Goal: Task Accomplishment & Management: Use online tool/utility

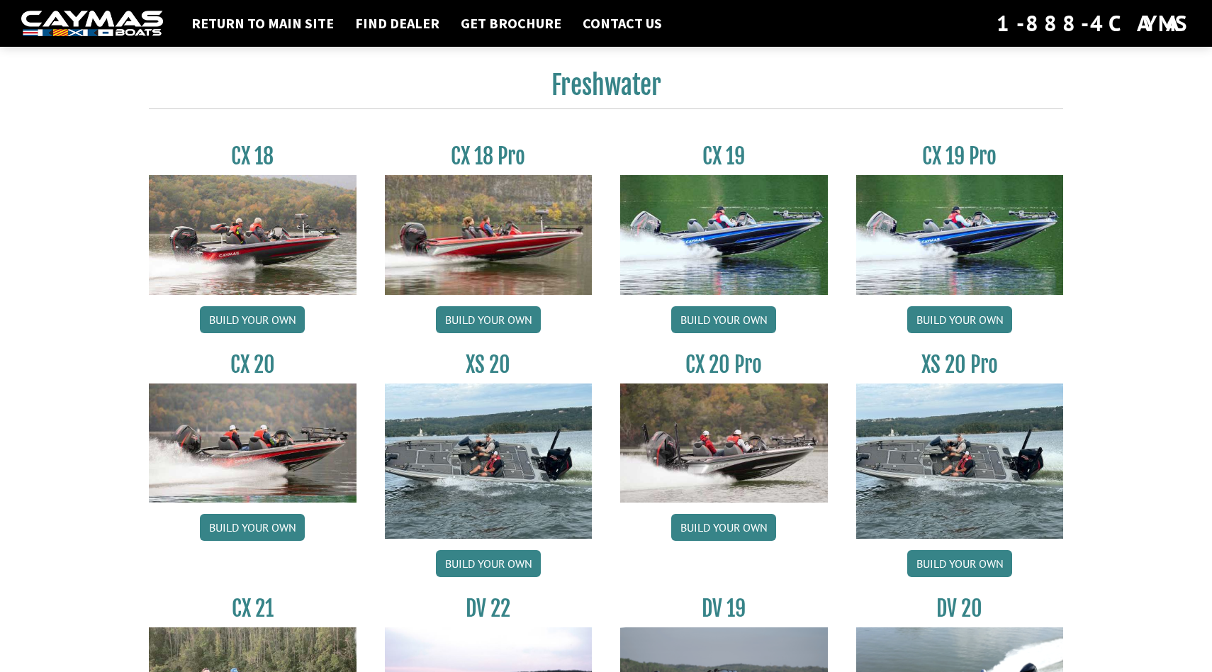
scroll to position [1156, 0]
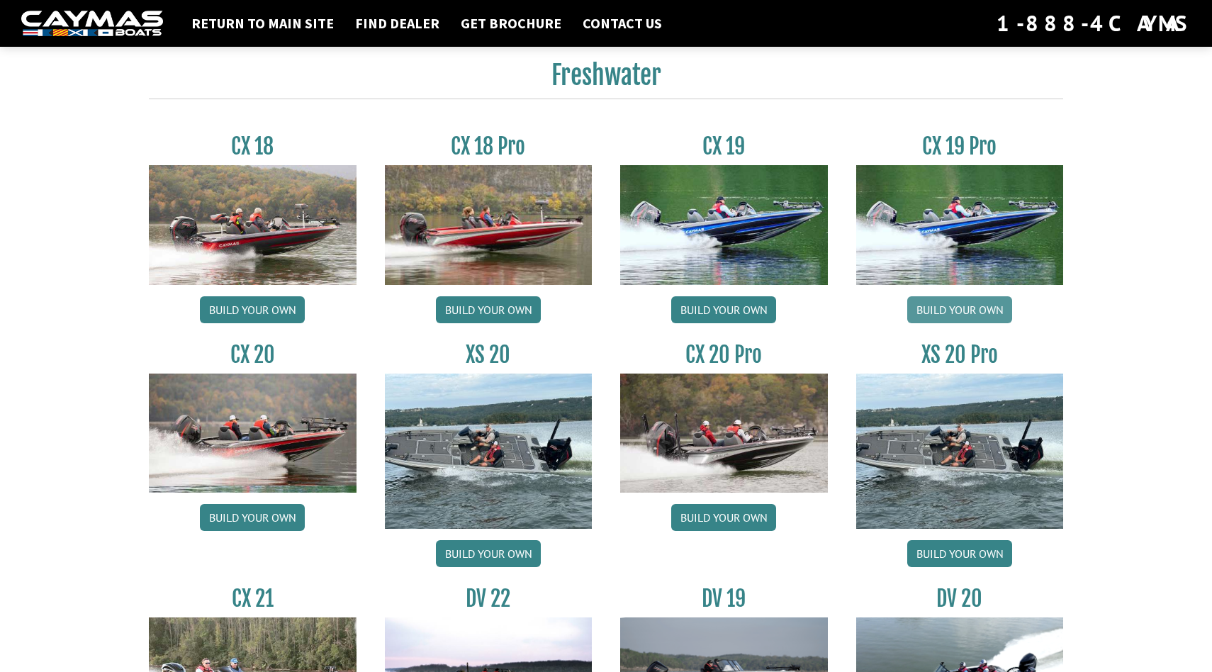
click at [941, 319] on link "Build your own" at bounding box center [959, 309] width 105 height 27
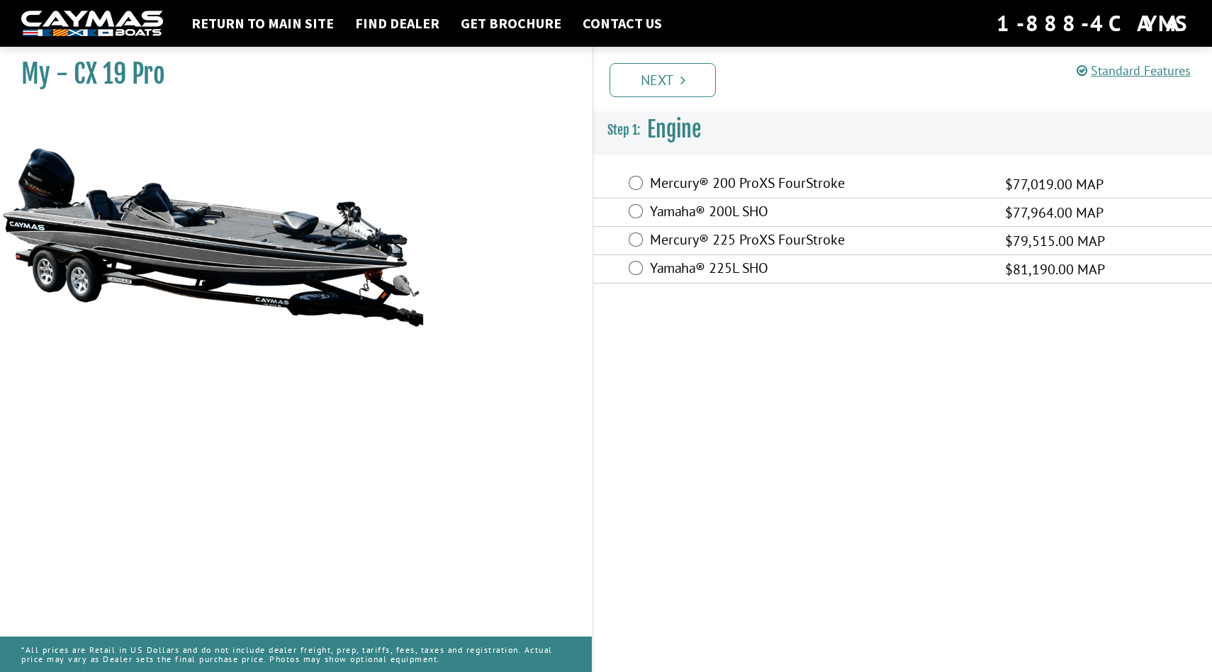
click at [758, 266] on label "Yamaha® 225L SHO" at bounding box center [818, 269] width 337 height 21
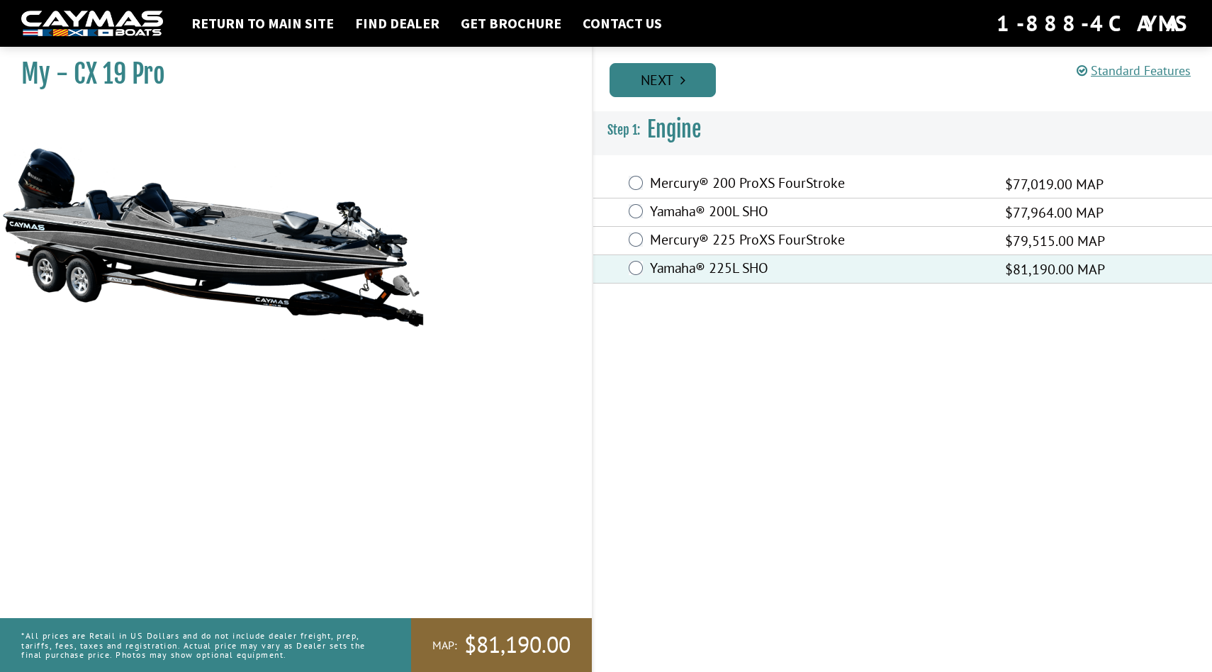
click at [693, 89] on link "Next" at bounding box center [662, 80] width 106 height 34
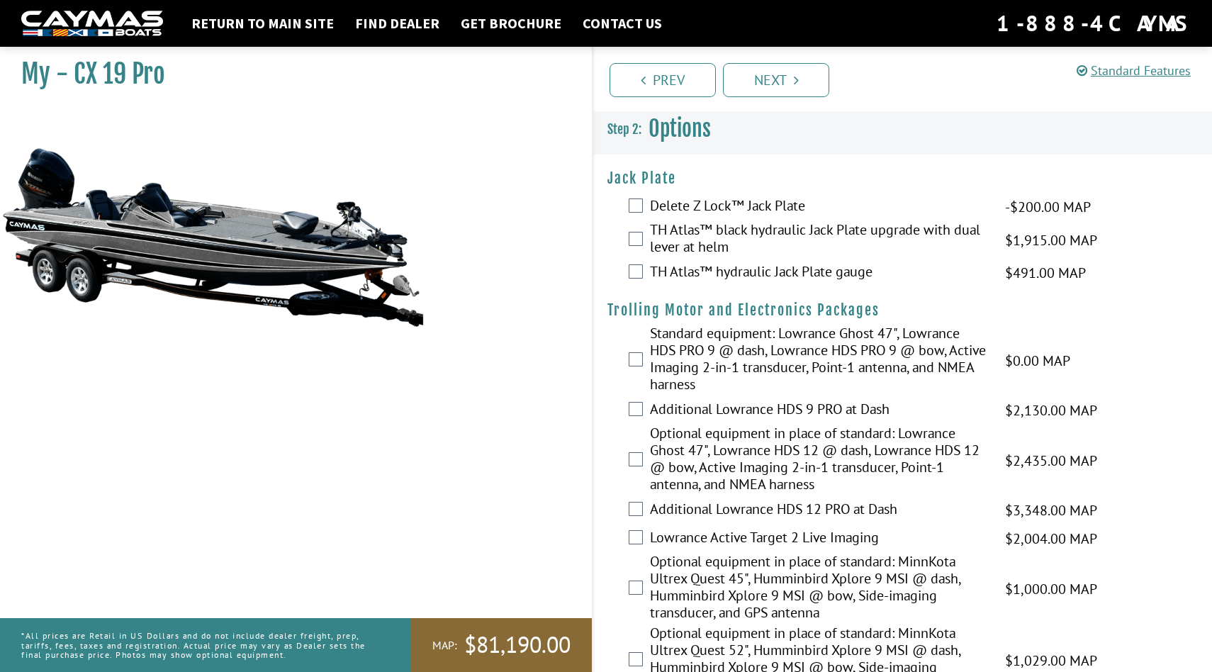
click at [665, 259] on div "TH Atlas™ hydraulic Jack Plate gauge $491.00 MAP $580.00 MSRP" at bounding box center [902, 273] width 619 height 28
click at [666, 238] on label "TH Atlas™ black hydraulic Jack Plate upgrade with dual lever at helm" at bounding box center [818, 240] width 337 height 38
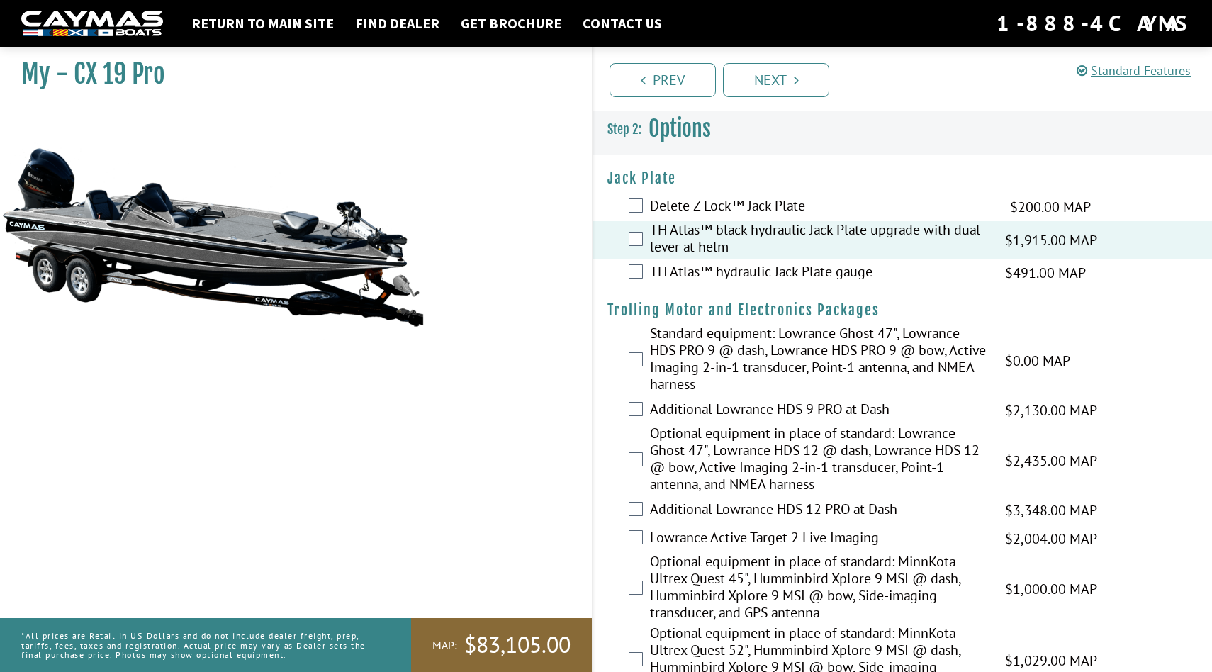
click at [666, 238] on label "TH Atlas™ black hydraulic Jack Plate upgrade with dual lever at helm" at bounding box center [818, 240] width 337 height 38
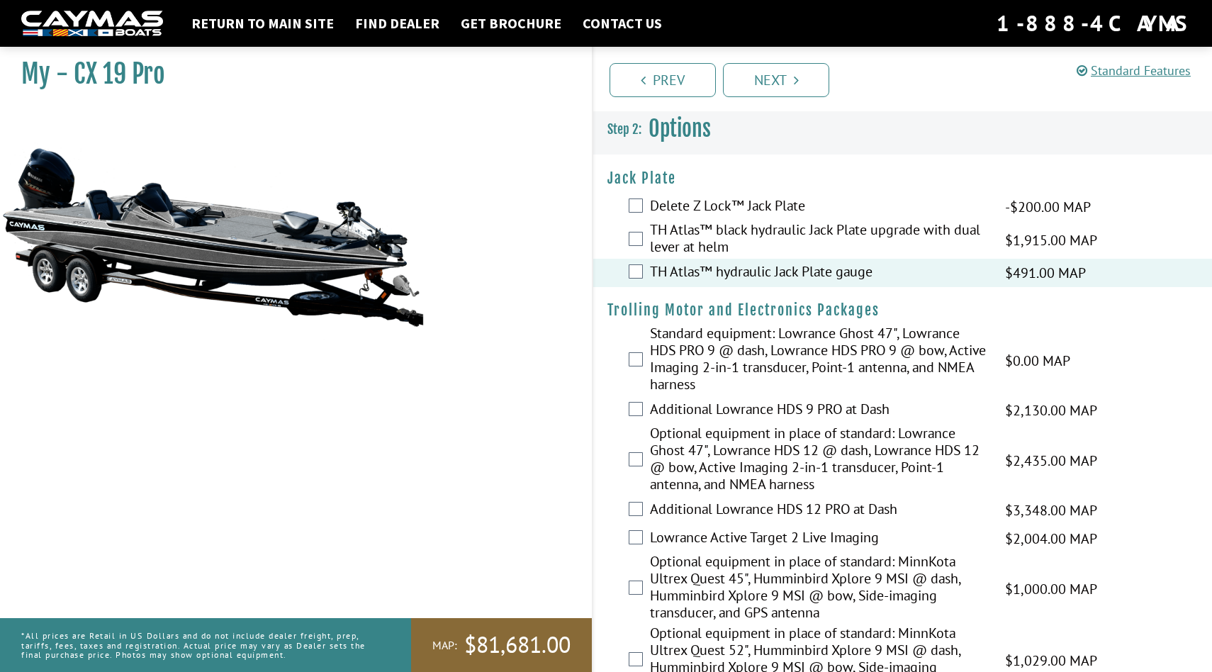
click at [645, 239] on div "TH Atlas™ black hydraulic Jack Plate upgrade with dual lever at helm $1,915.00 …" at bounding box center [902, 240] width 619 height 38
click at [643, 235] on div "TH Atlas™ black hydraulic Jack Plate upgrade with dual lever at helm $1,915.00 …" at bounding box center [902, 240] width 619 height 38
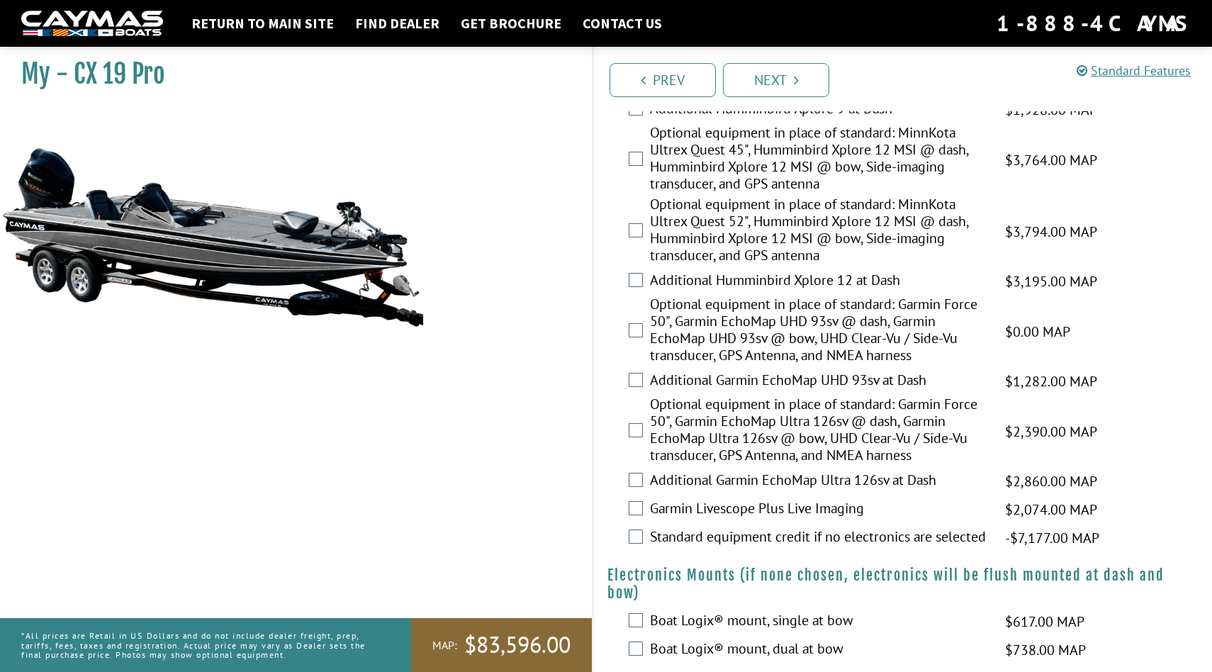
scroll to position [602, 0]
click at [739, 337] on label "Optional equipment in place of standard: Garmin Force 50", Garmin EchoMap UHD 9…" at bounding box center [818, 330] width 337 height 72
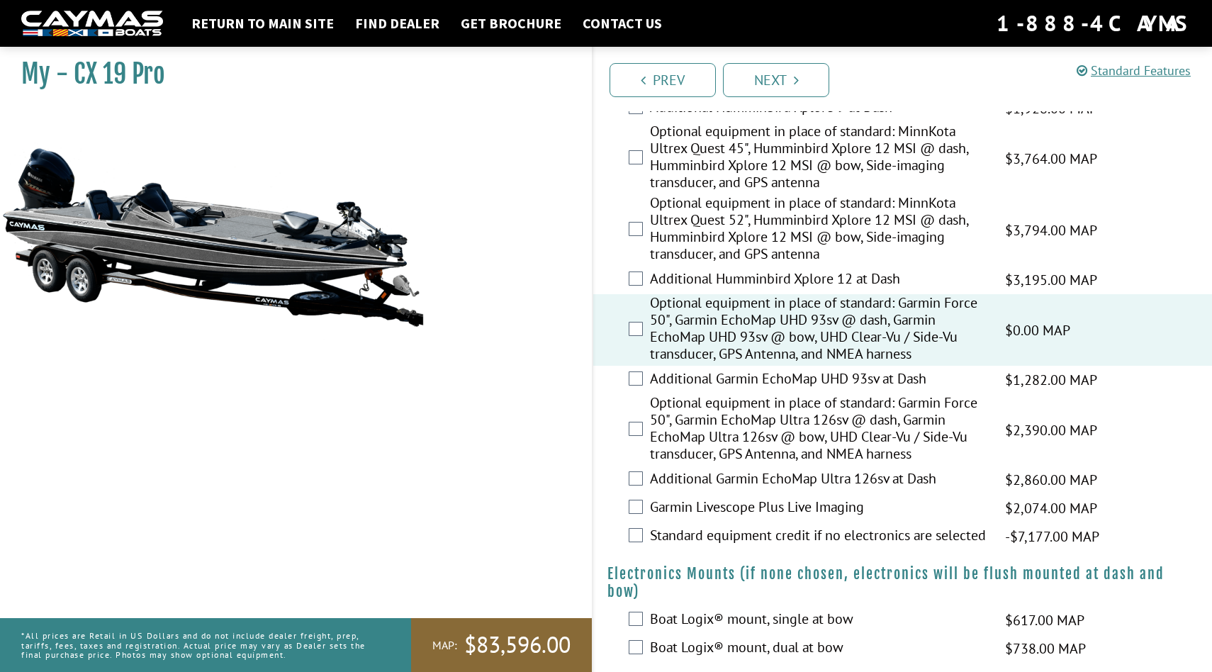
click at [739, 337] on label "Optional equipment in place of standard: Garmin Force 50", Garmin EchoMap UHD 9…" at bounding box center [818, 330] width 337 height 72
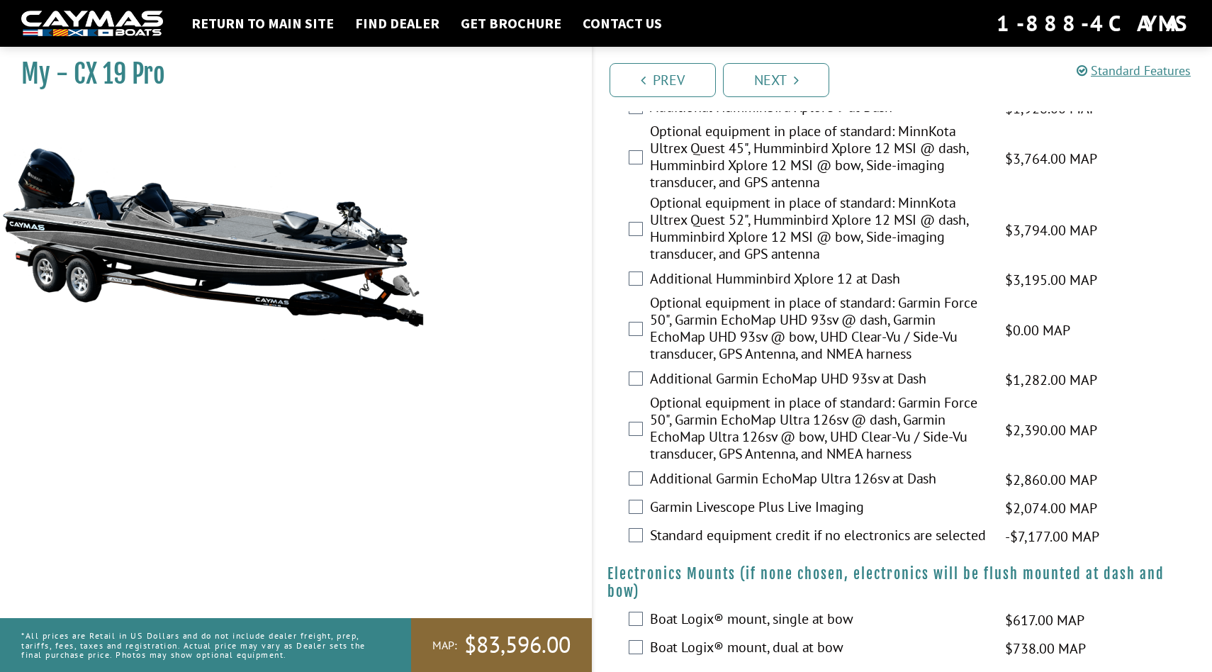
click at [729, 409] on label "Optional equipment in place of standard: Garmin Force 50", Garmin EchoMap Ultra…" at bounding box center [818, 430] width 337 height 72
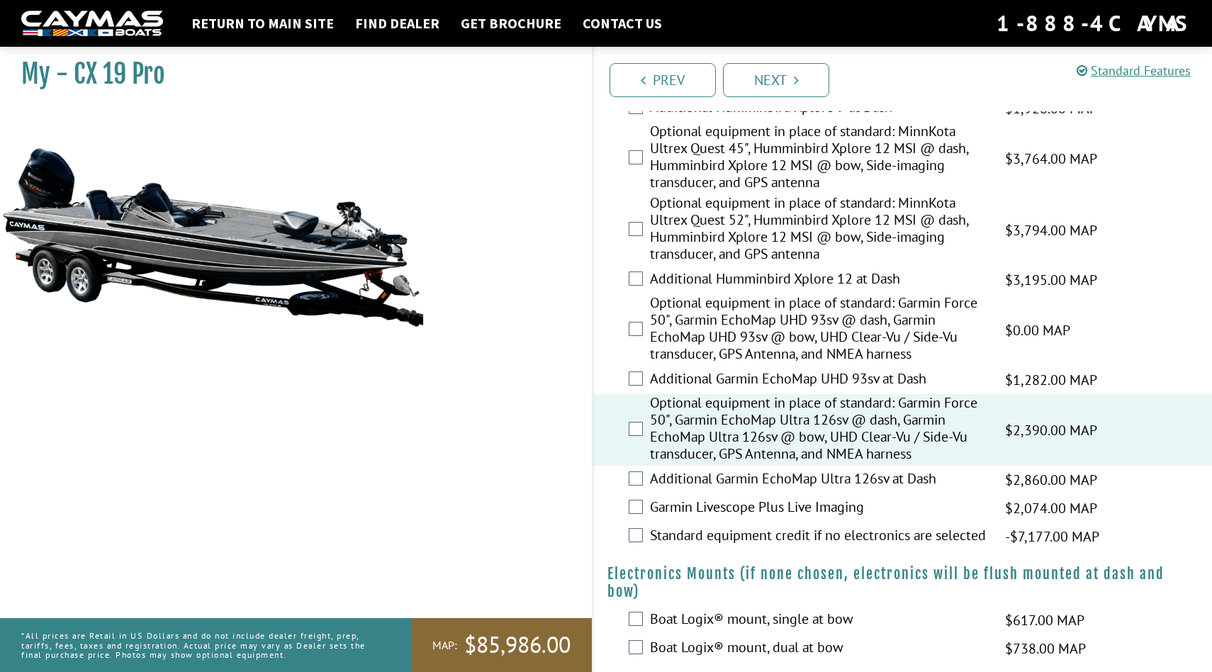
click at [739, 382] on label "Additional Garmin EchoMap UHD 93sv at Dash" at bounding box center [818, 380] width 337 height 21
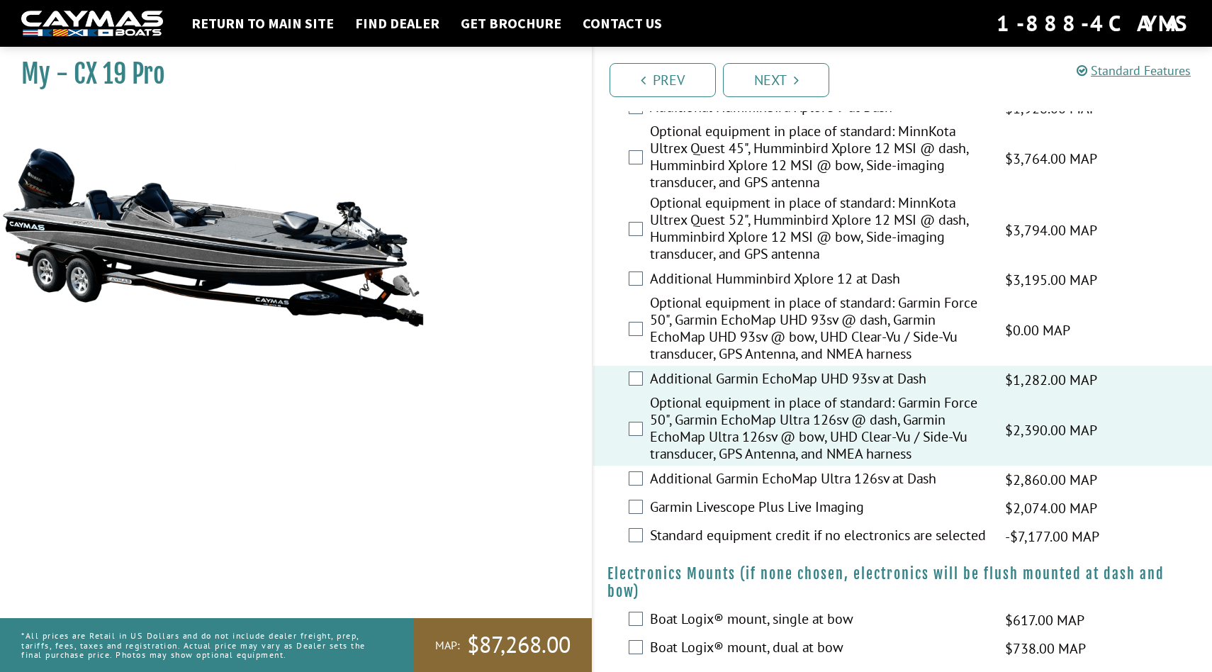
click at [735, 501] on label "Garmin Livescope Plus Live Imaging" at bounding box center [818, 508] width 337 height 21
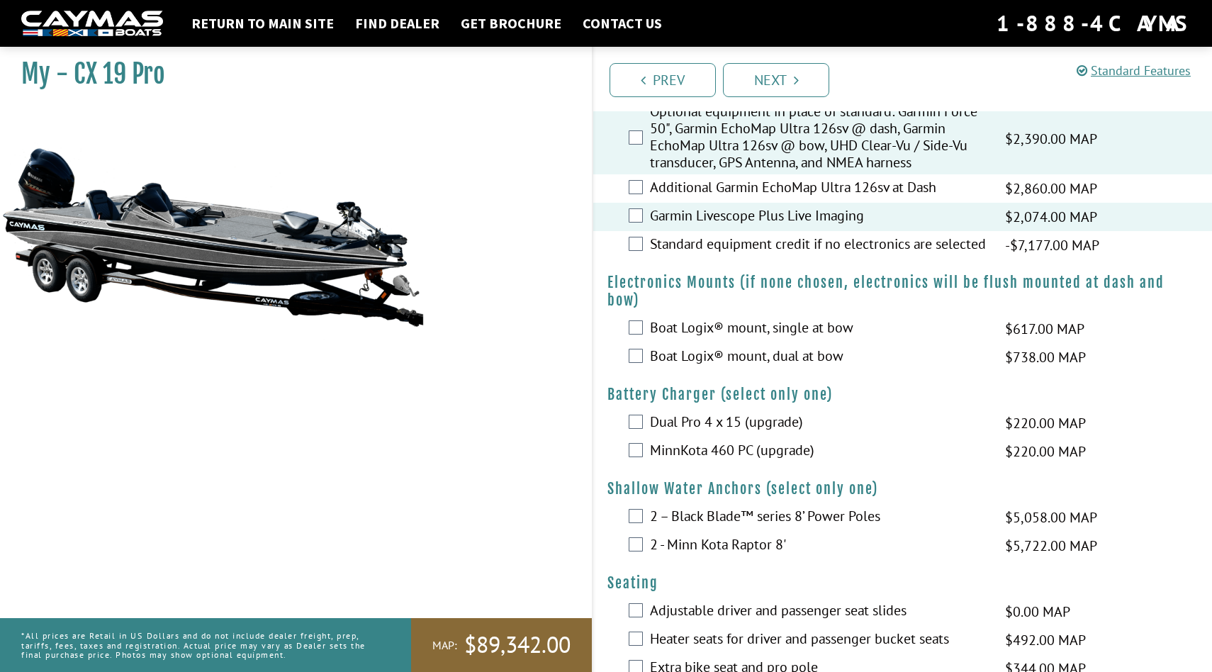
scroll to position [895, 0]
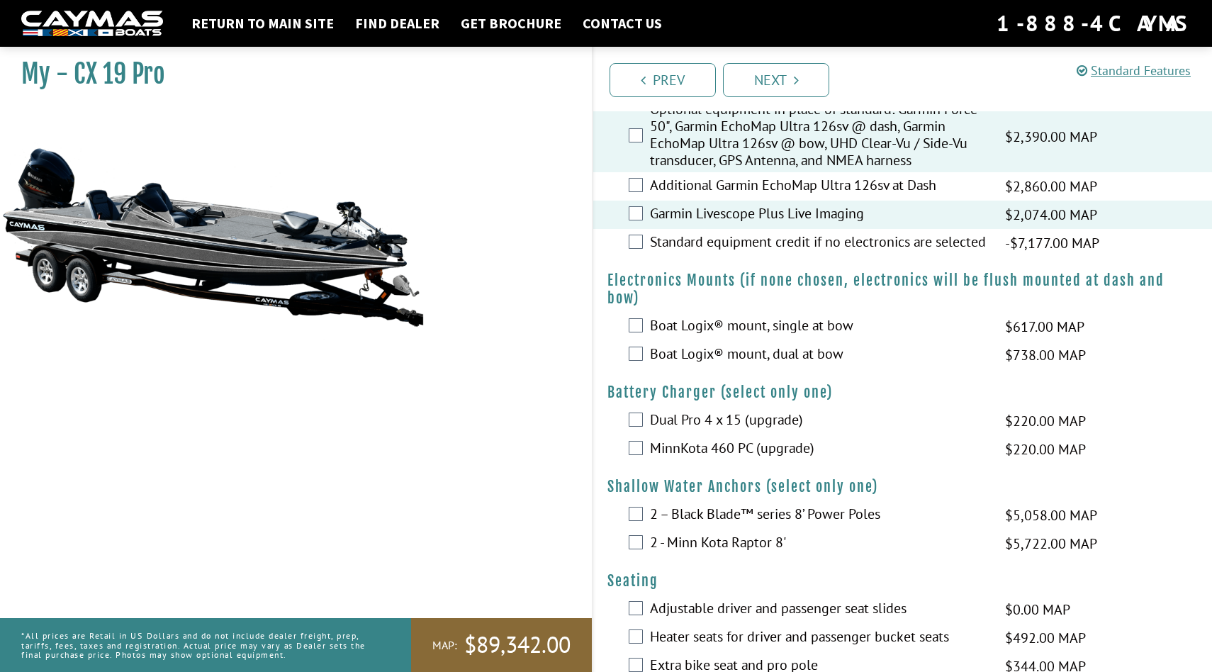
click at [790, 360] on label "Boat Logix® mount, dual at bow" at bounding box center [818, 355] width 337 height 21
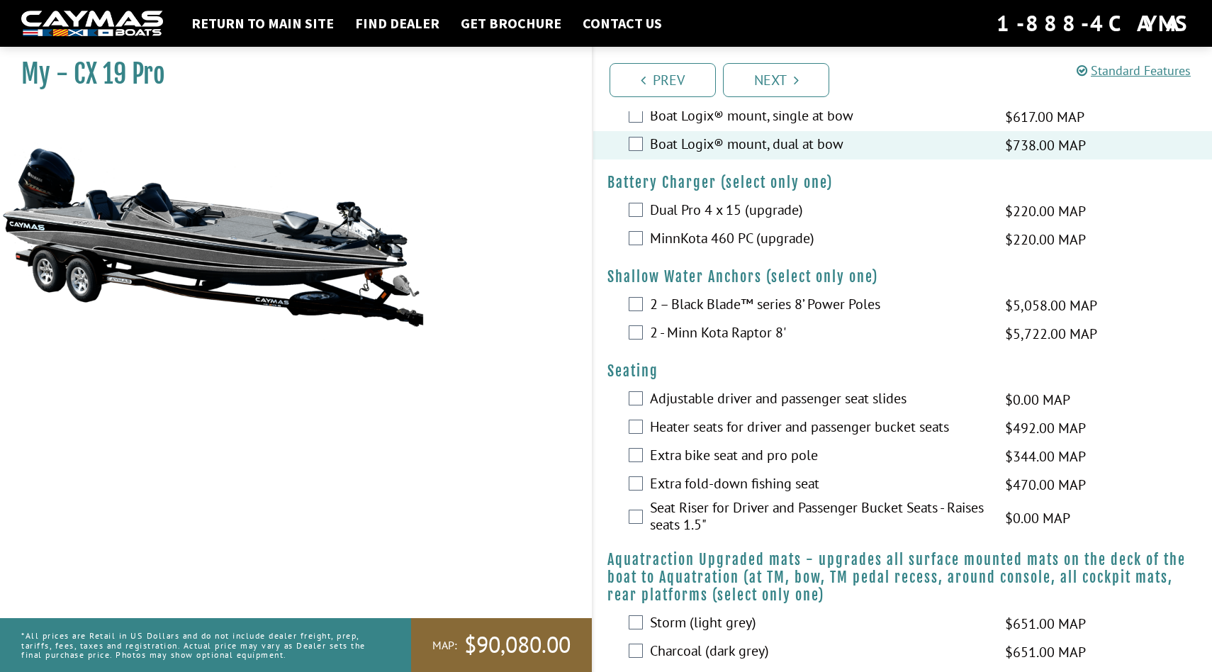
scroll to position [1106, 0]
click at [707, 247] on label "MinnKota 460 PC (upgrade)" at bounding box center [818, 239] width 337 height 21
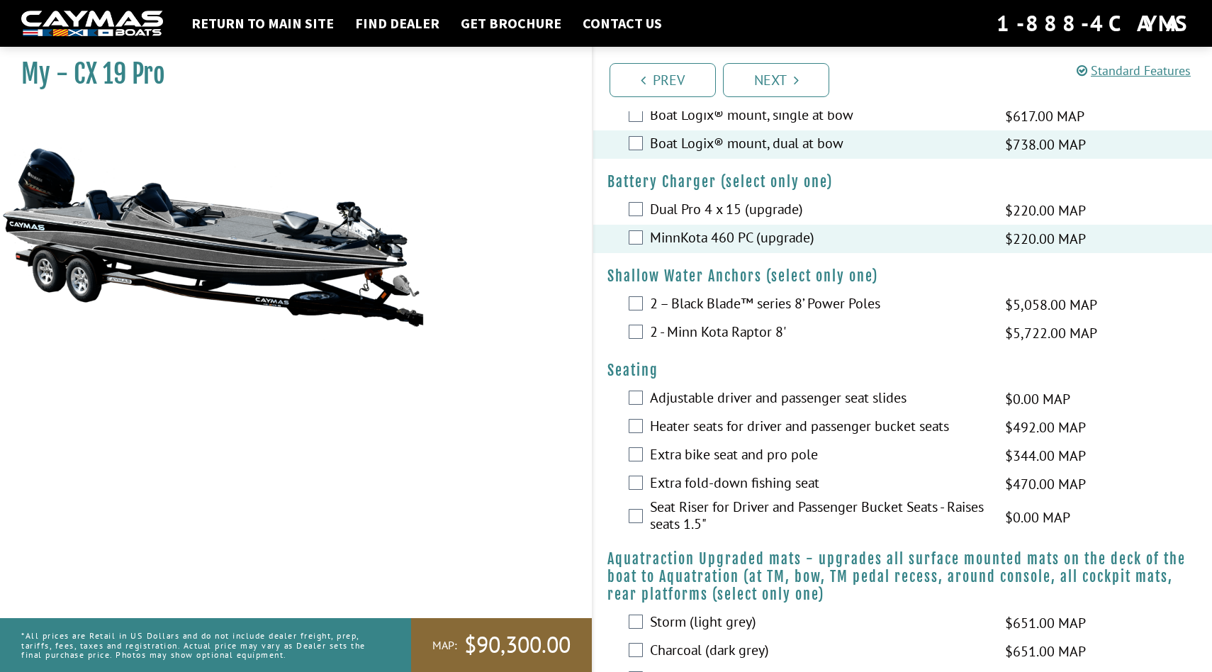
click at [729, 342] on label "2 - Minn Kota Raptor 8'" at bounding box center [818, 333] width 337 height 21
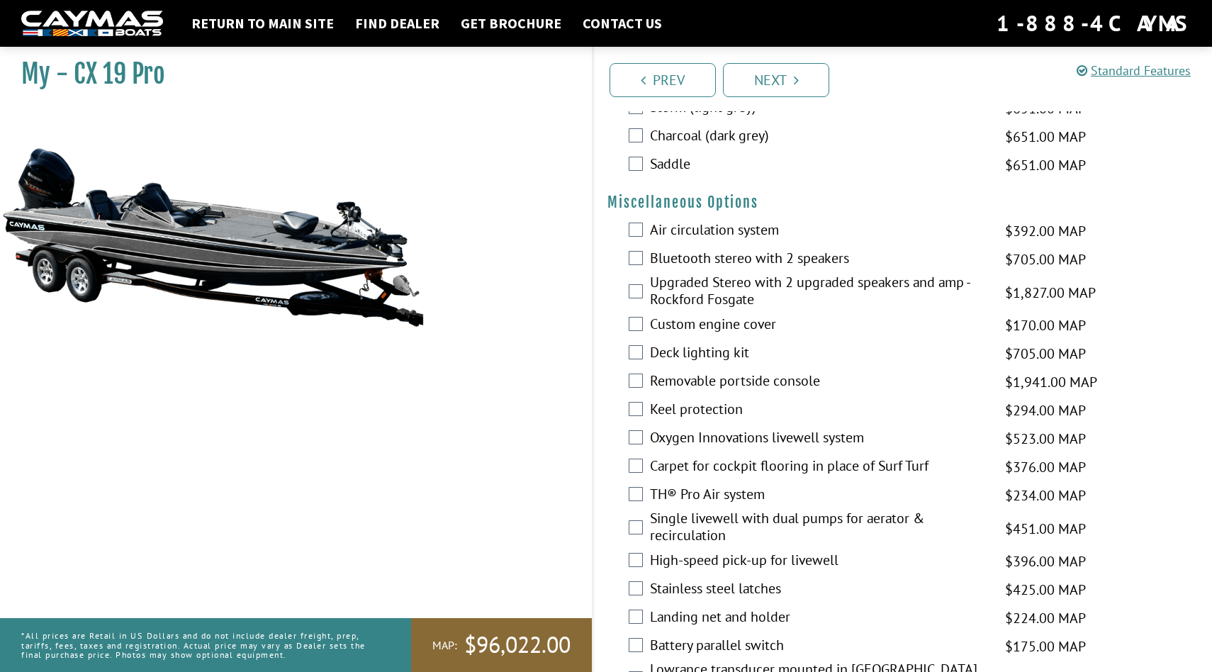
scroll to position [1621, 0]
click at [758, 236] on label "Air circulation system" at bounding box center [818, 230] width 337 height 21
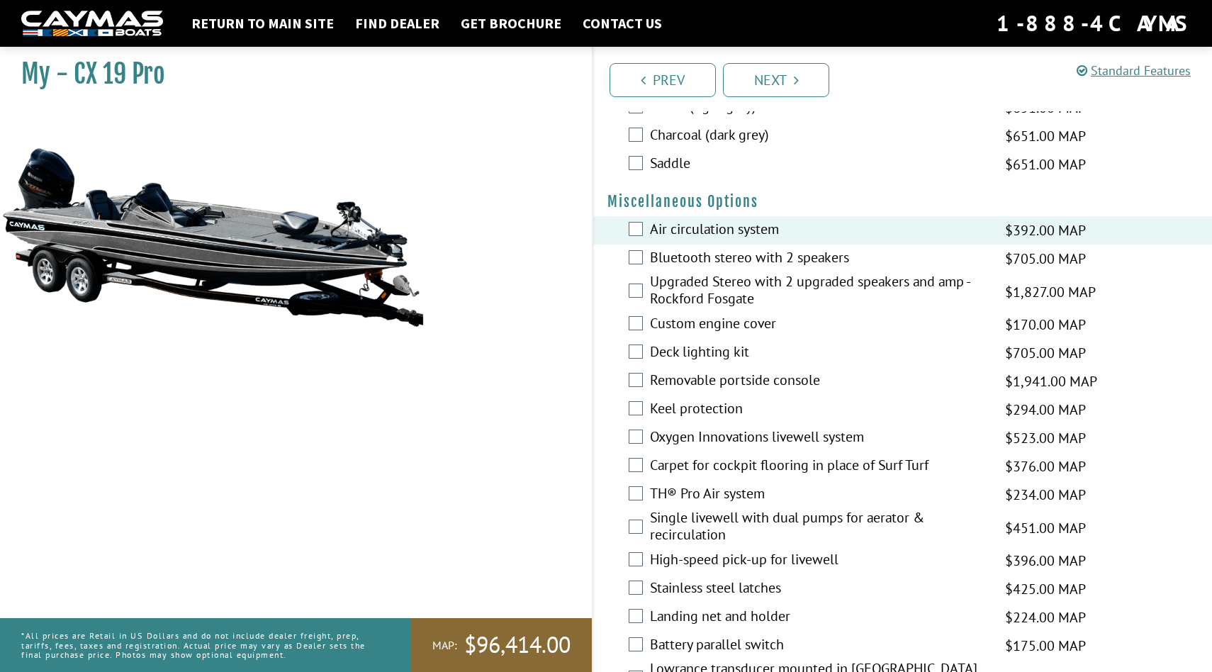
click at [767, 333] on label "Custom engine cover" at bounding box center [818, 325] width 337 height 21
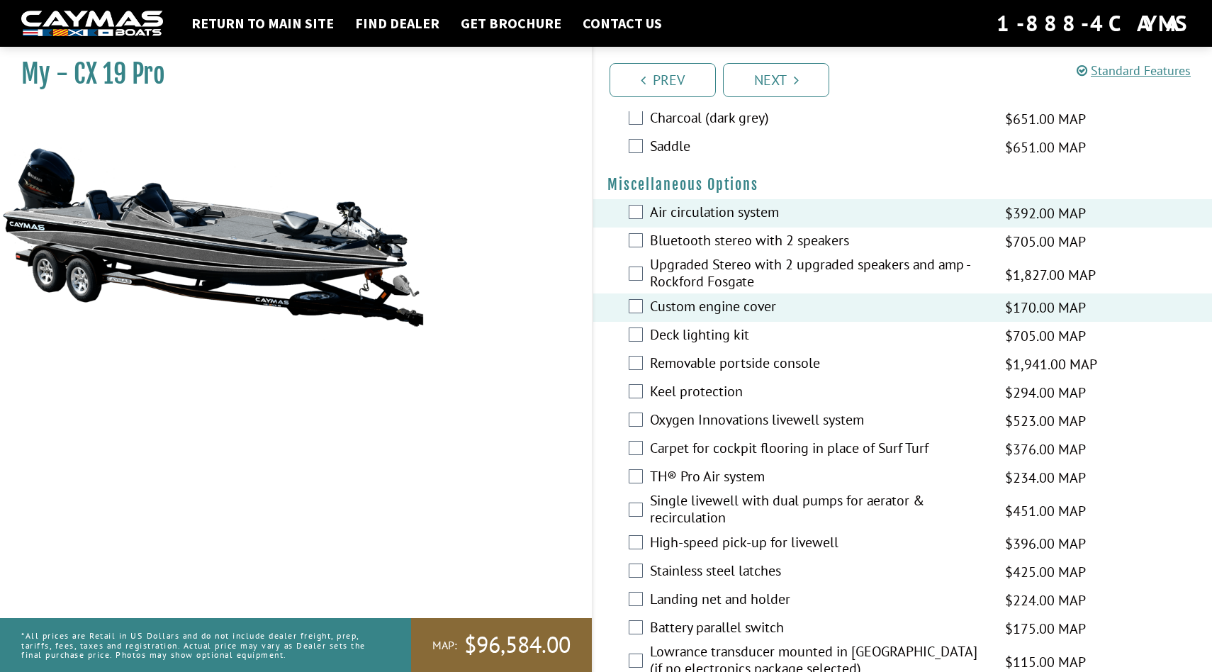
scroll to position [1643, 0]
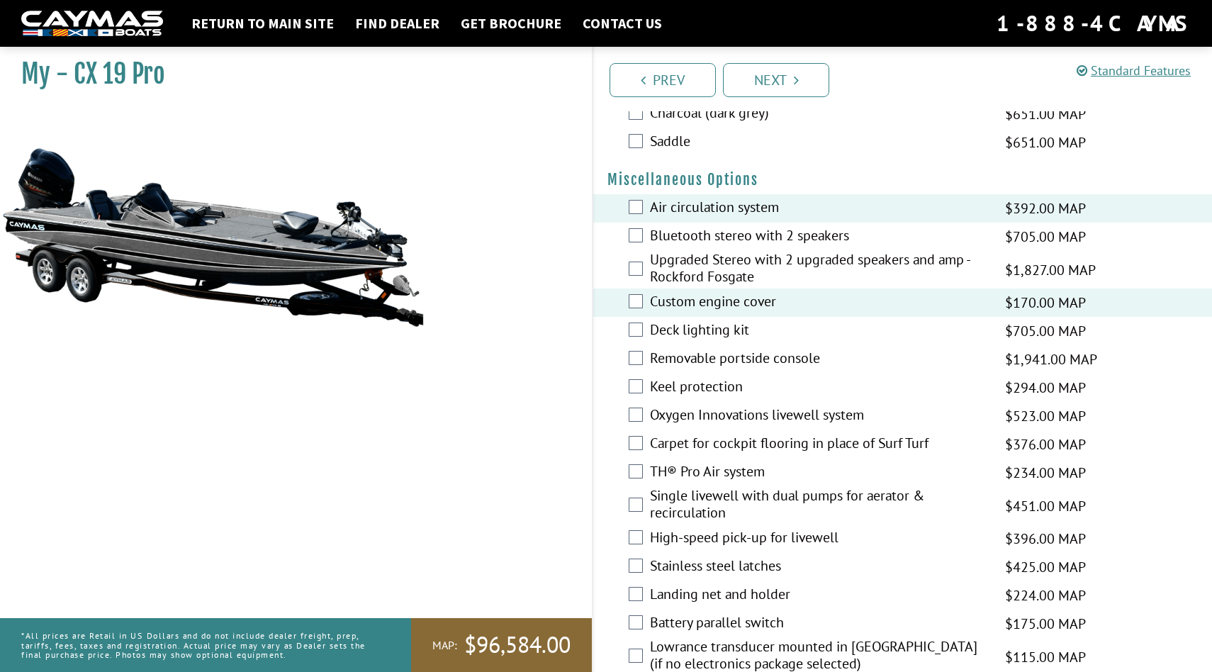
click at [736, 398] on label "Keel protection" at bounding box center [818, 388] width 337 height 21
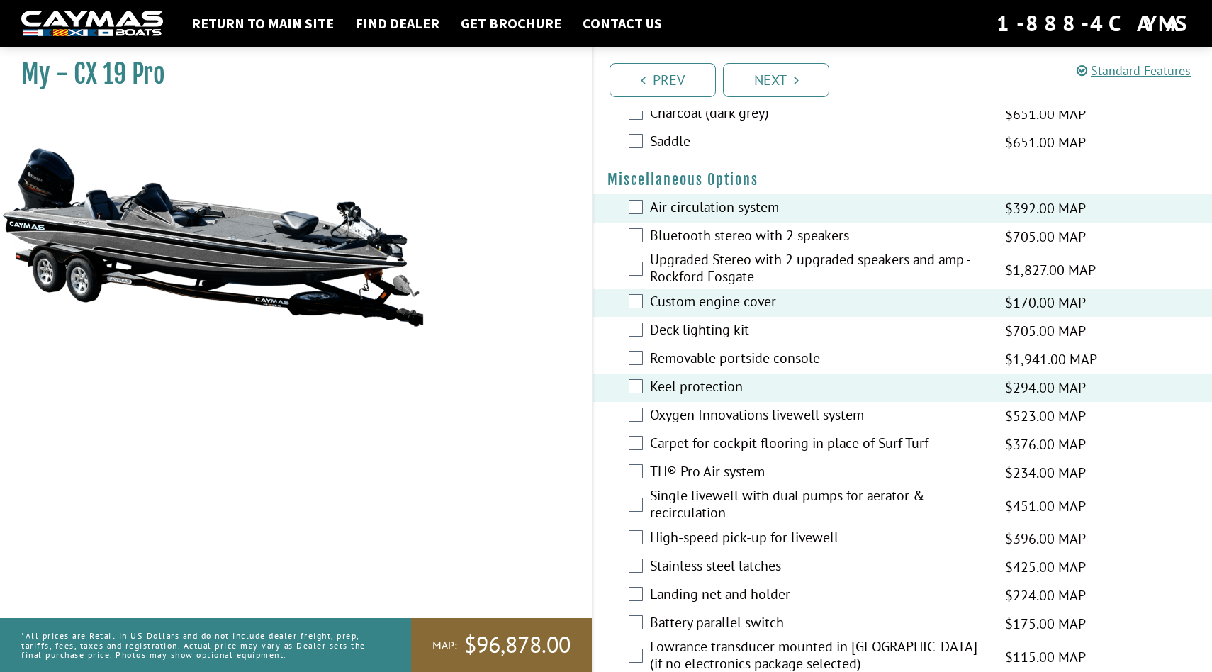
click at [741, 422] on label "Oxygen Innovations livewell system" at bounding box center [818, 416] width 337 height 21
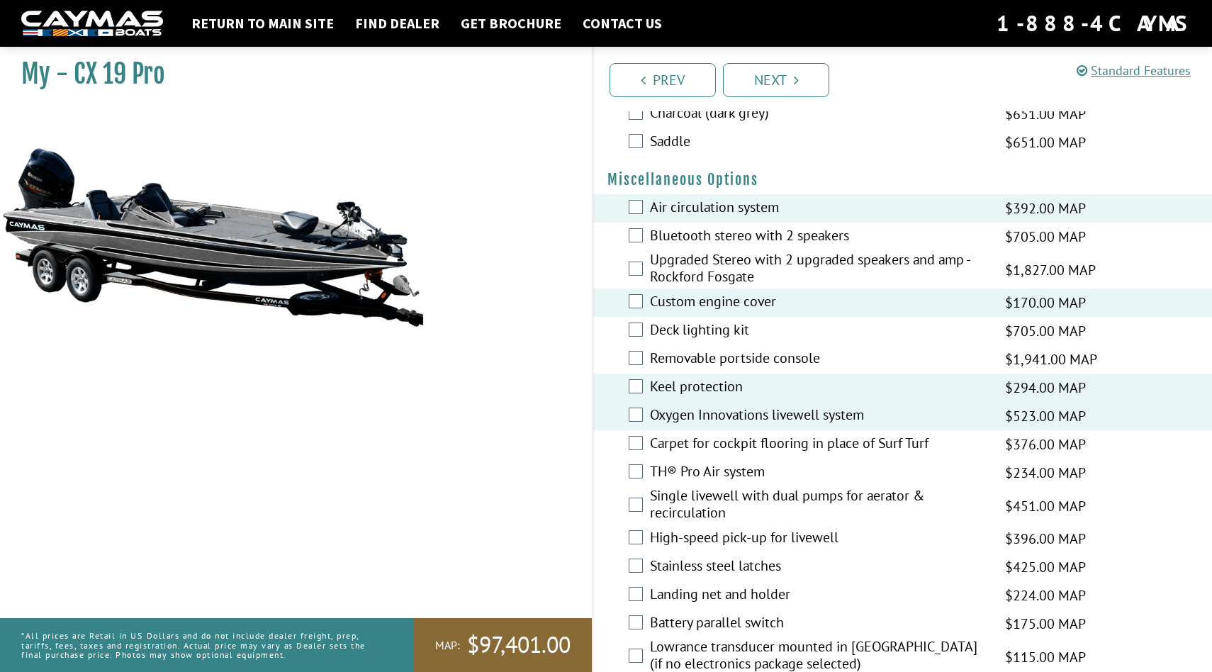
click at [738, 477] on label "TH® Pro Air system" at bounding box center [818, 473] width 337 height 21
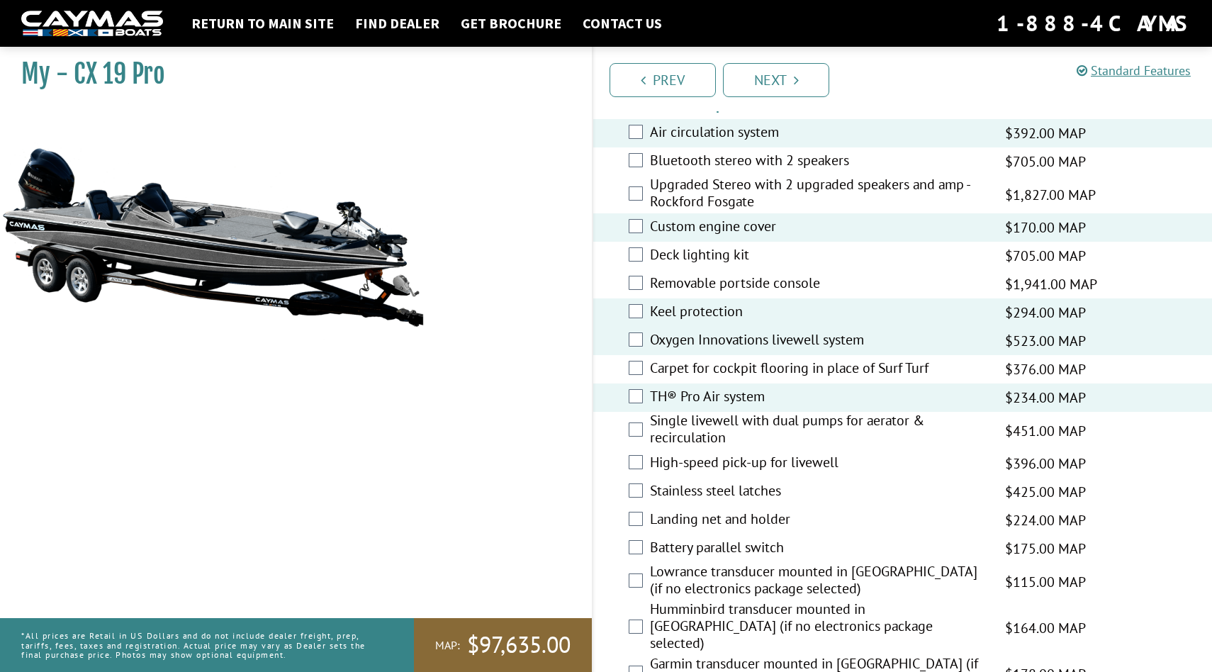
scroll to position [1719, 0]
click at [761, 473] on label "High-speed pick-up for livewell" at bounding box center [818, 462] width 337 height 21
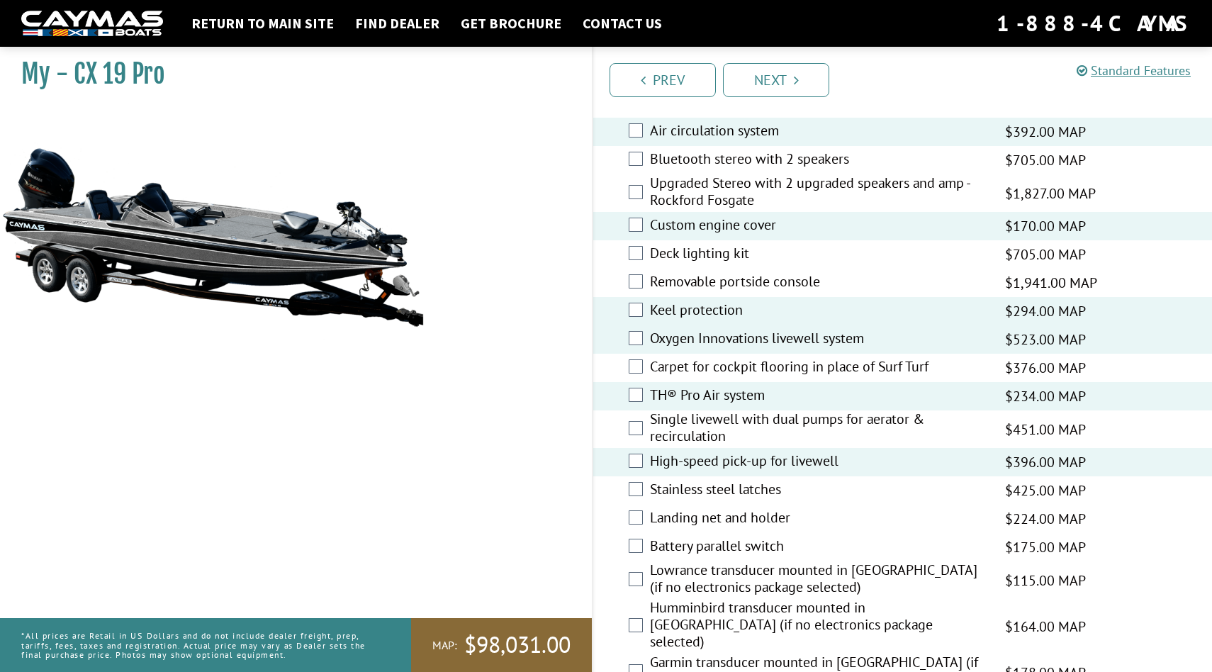
click at [754, 501] on label "Stainless steel latches" at bounding box center [818, 490] width 337 height 21
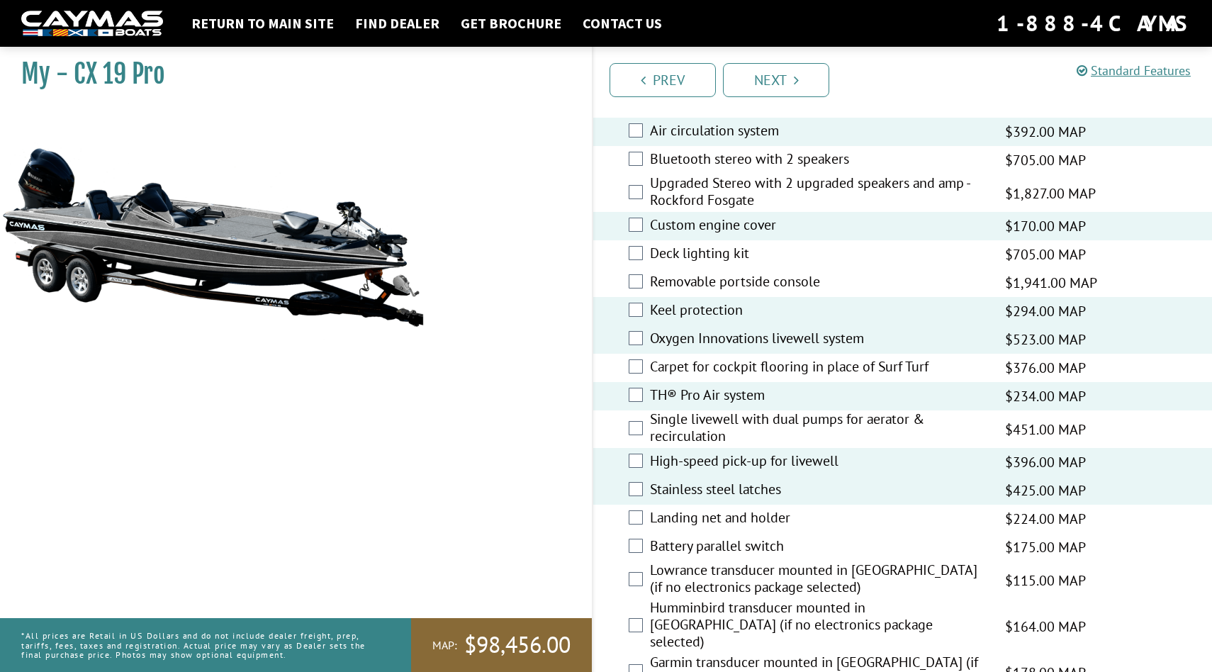
scroll to position [1778, 0]
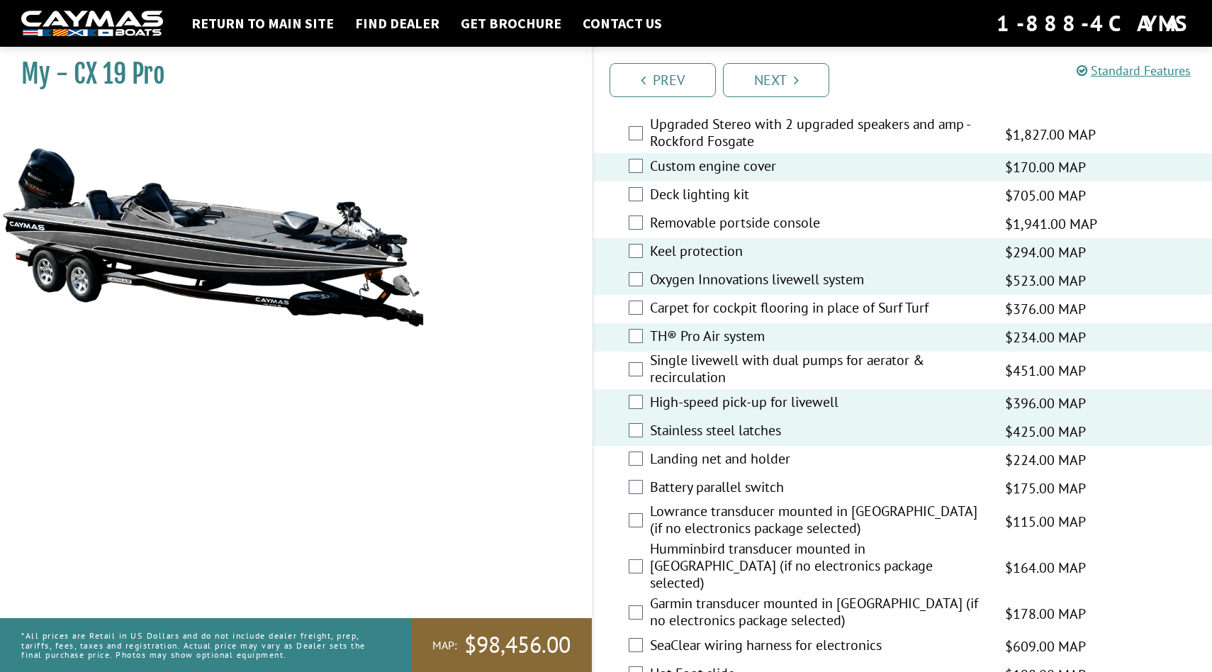
click at [776, 471] on label "Landing net and holder" at bounding box center [818, 460] width 337 height 21
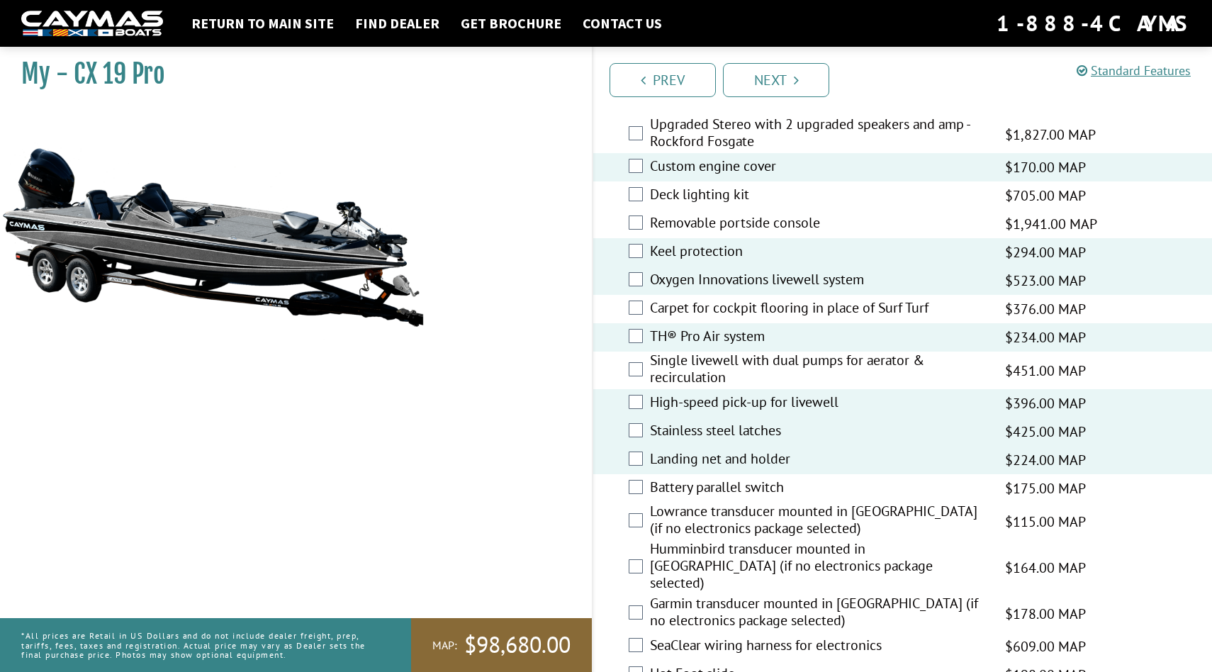
click at [767, 499] on label "Battery parallel switch" at bounding box center [818, 488] width 337 height 21
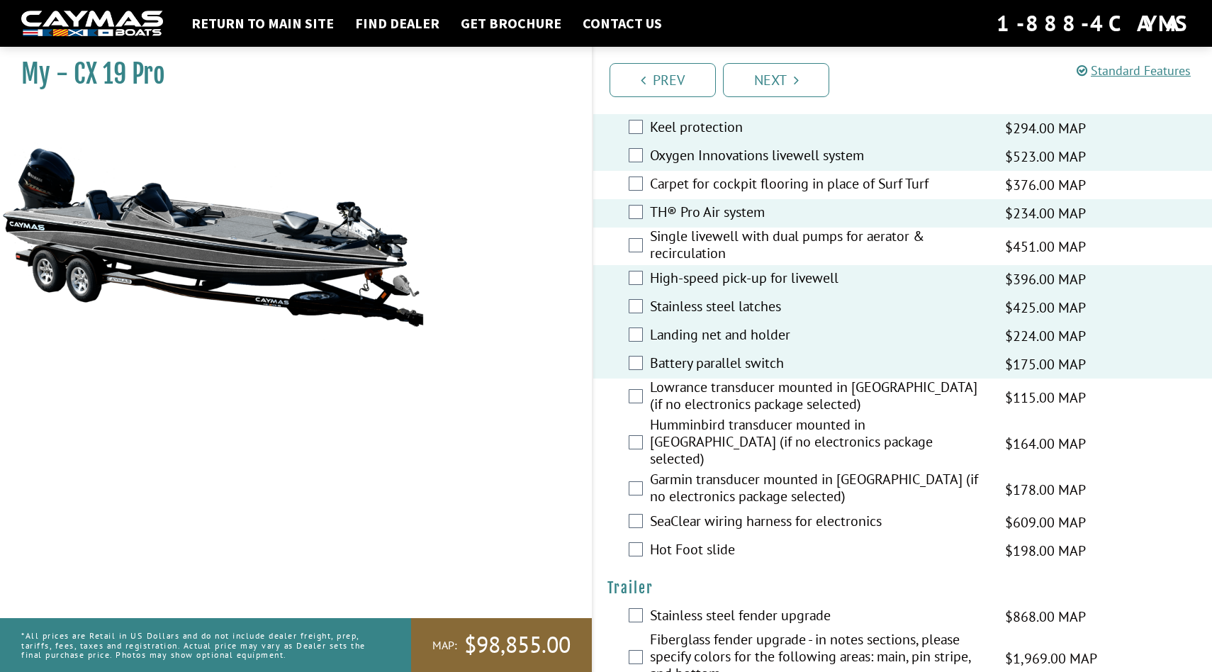
scroll to position [1904, 0]
click at [792, 468] on label "Garmin transducer mounted in [GEOGRAPHIC_DATA] (if no electronics package selec…" at bounding box center [818, 487] width 337 height 38
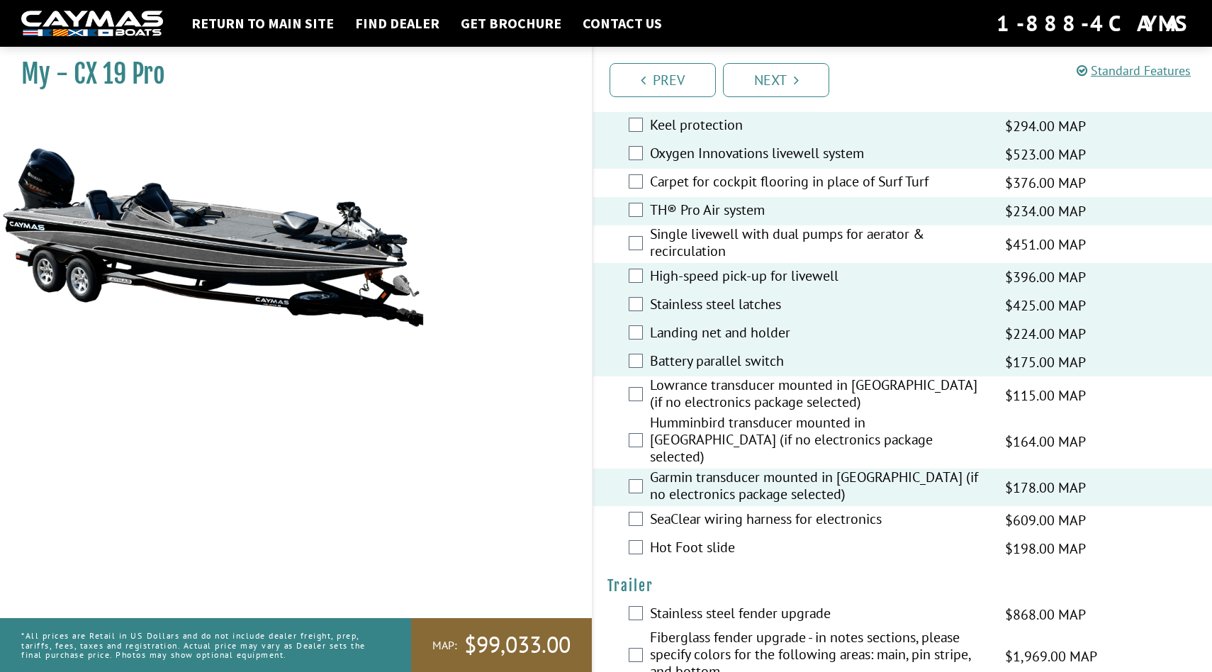
click at [771, 512] on label "SeaClear wiring harness for electronics" at bounding box center [818, 520] width 337 height 21
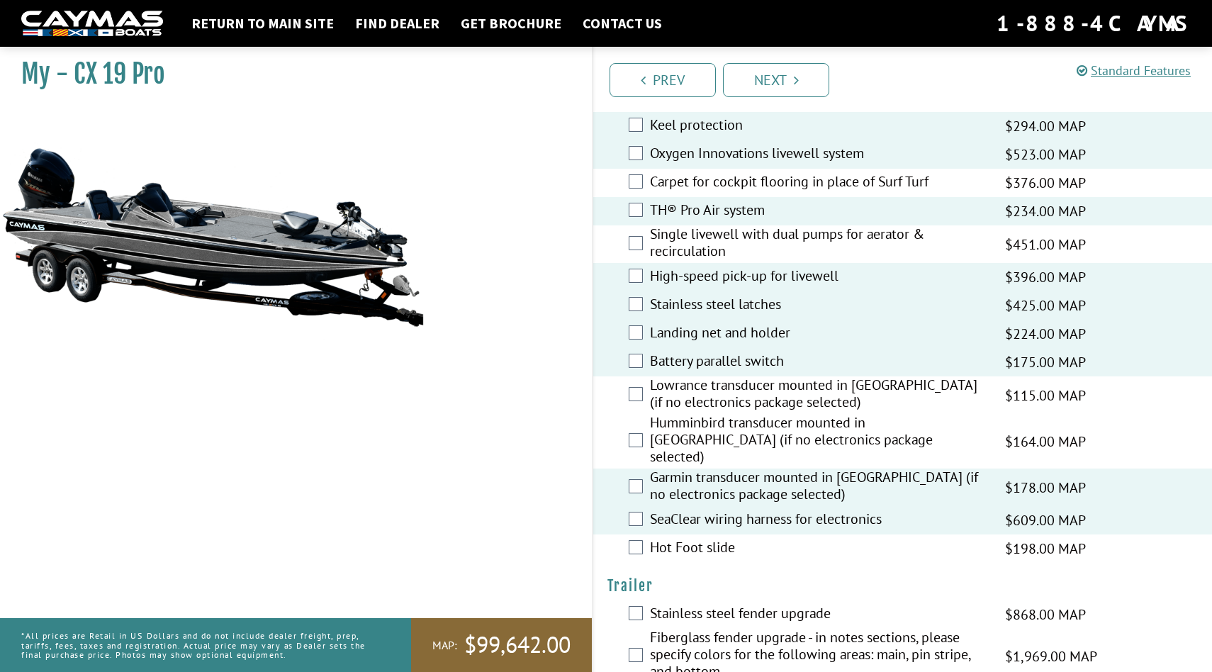
click at [729, 541] on label "Hot Foot slide" at bounding box center [818, 549] width 337 height 21
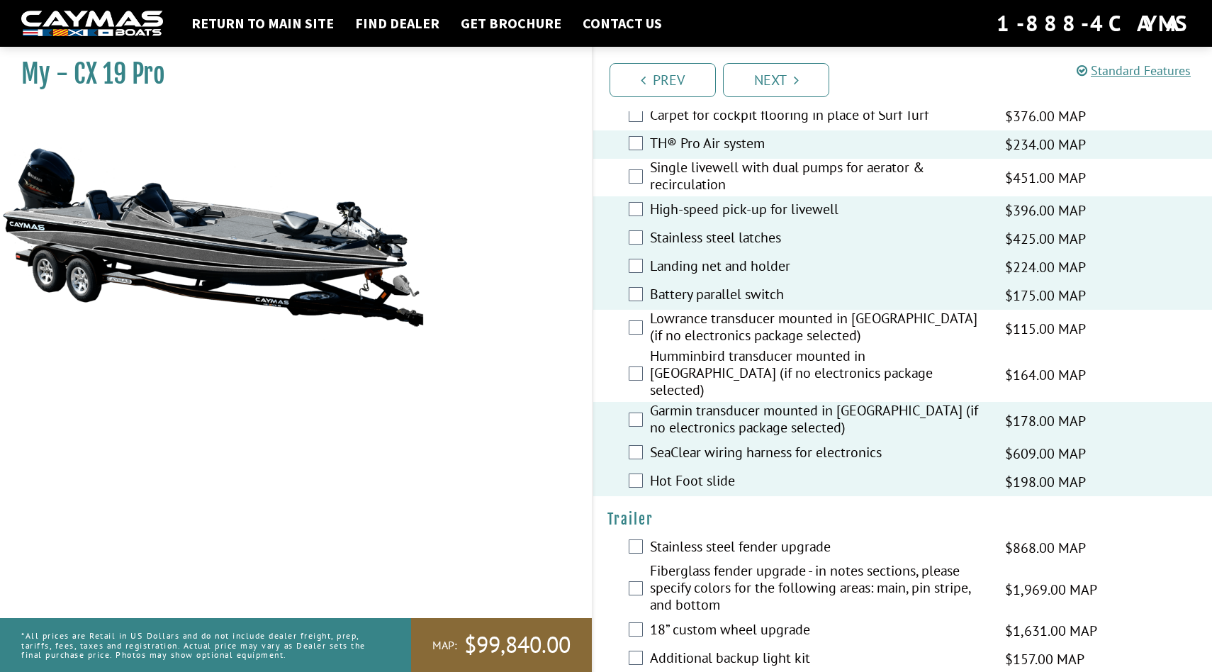
scroll to position [2086, 0]
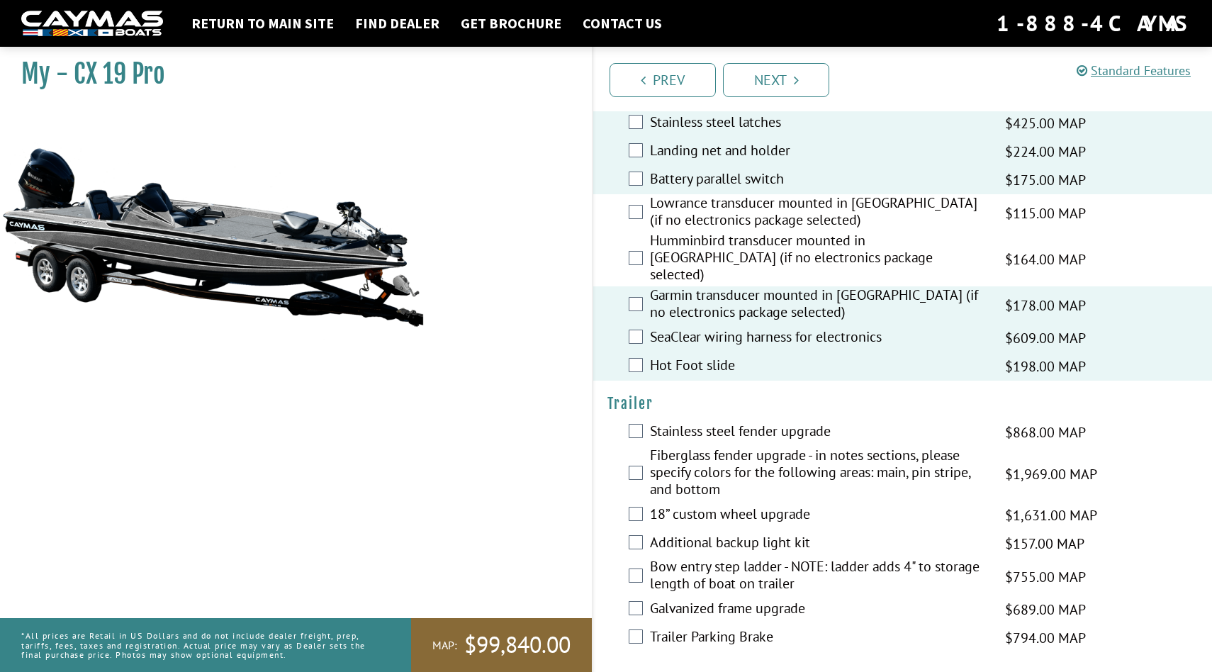
click at [801, 543] on label "Additional backup light kit" at bounding box center [818, 544] width 337 height 21
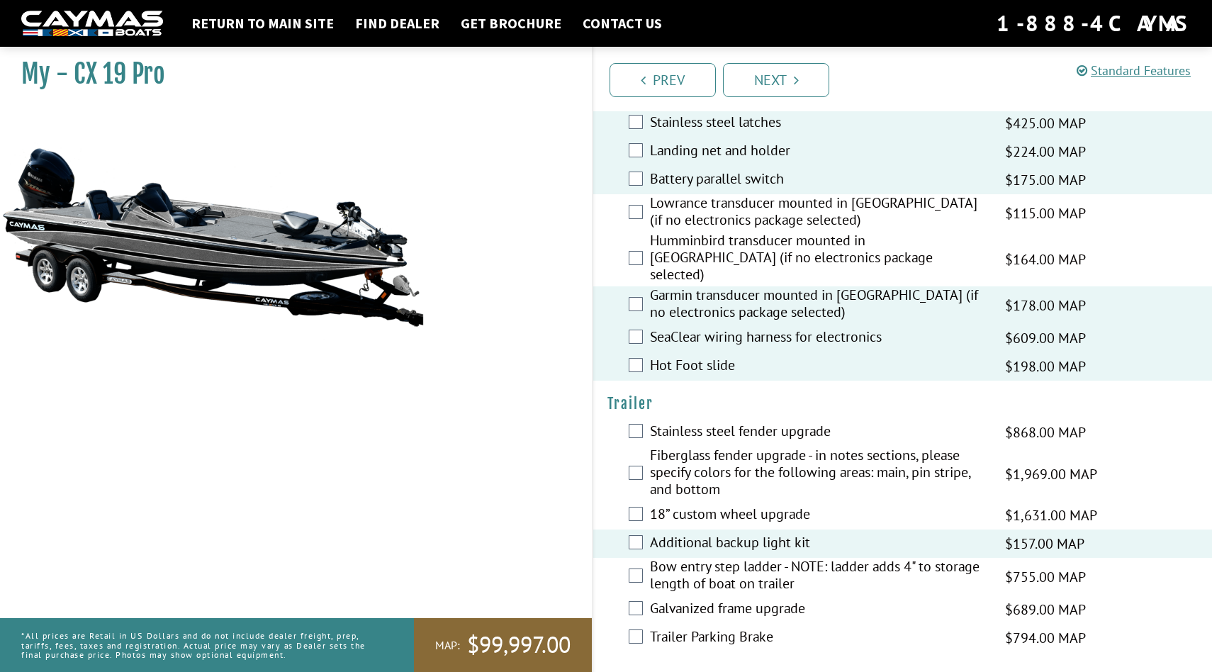
click at [814, 561] on label "Bow entry step ladder - NOTE: ladder adds 4" to storage length of boat on trail…" at bounding box center [818, 577] width 337 height 38
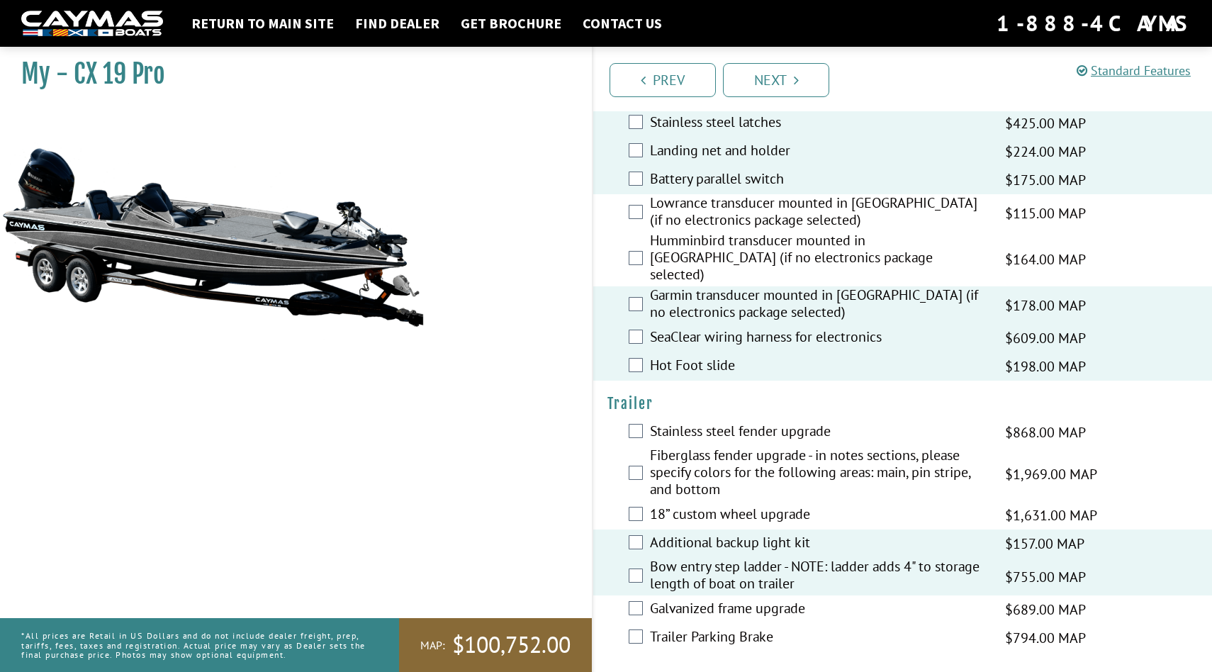
click at [770, 630] on label "Trailer Parking Brake" at bounding box center [818, 638] width 337 height 21
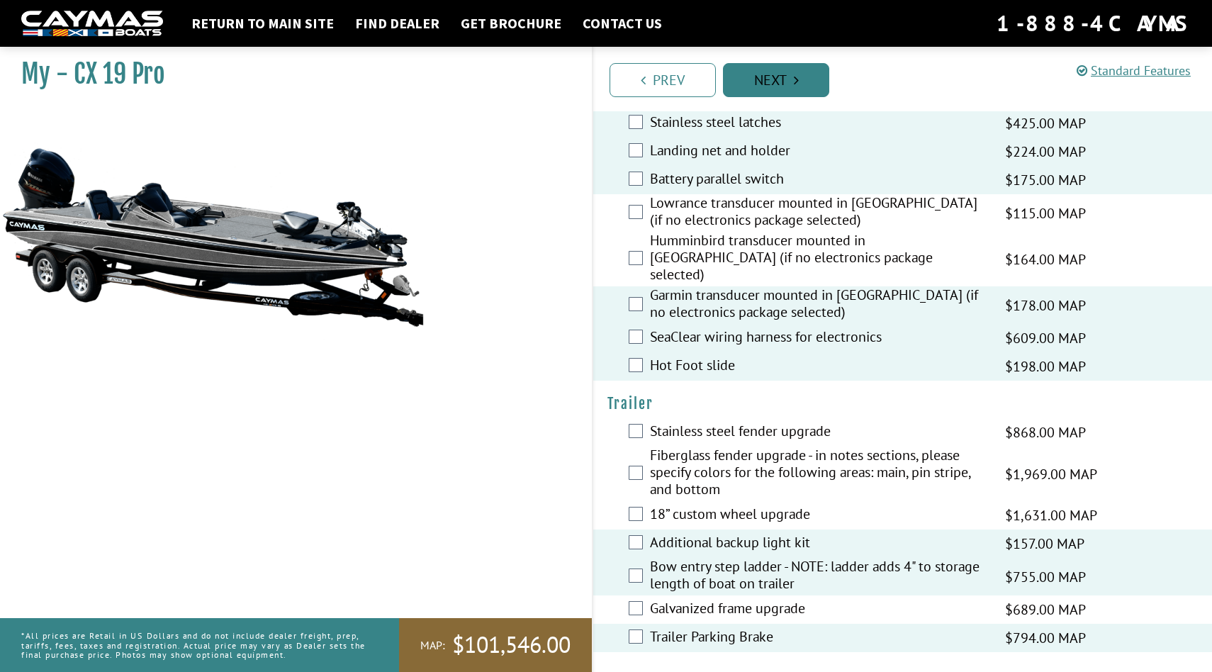
click at [793, 88] on link "Next" at bounding box center [776, 80] width 106 height 34
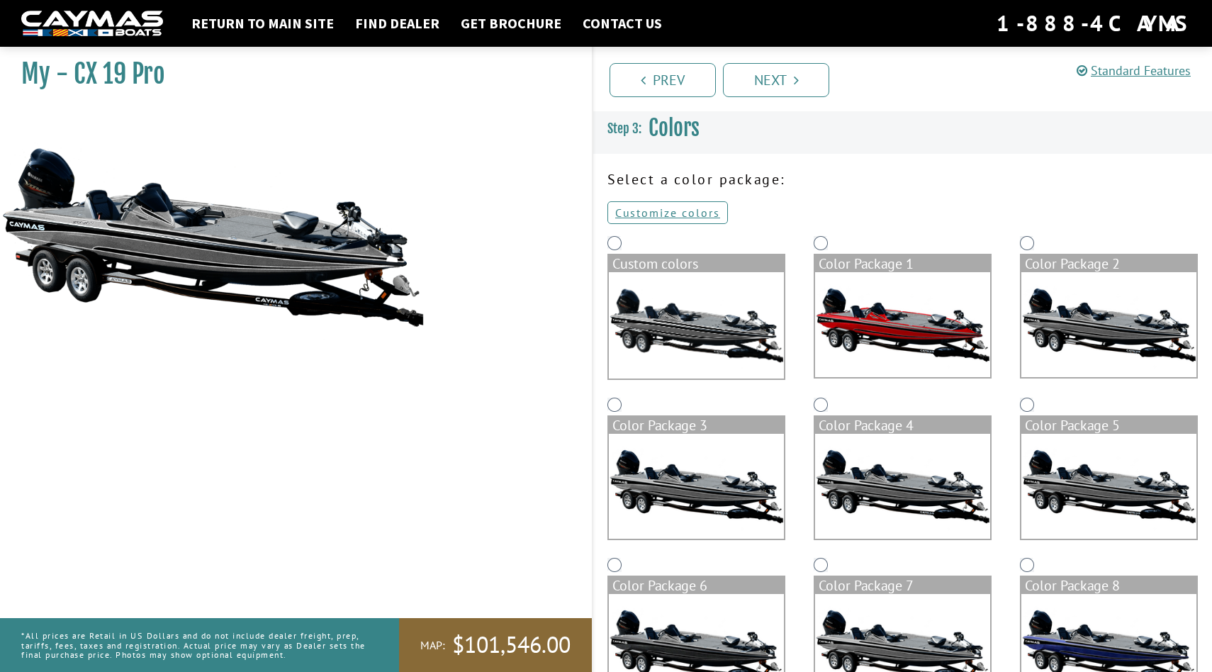
scroll to position [217, 0]
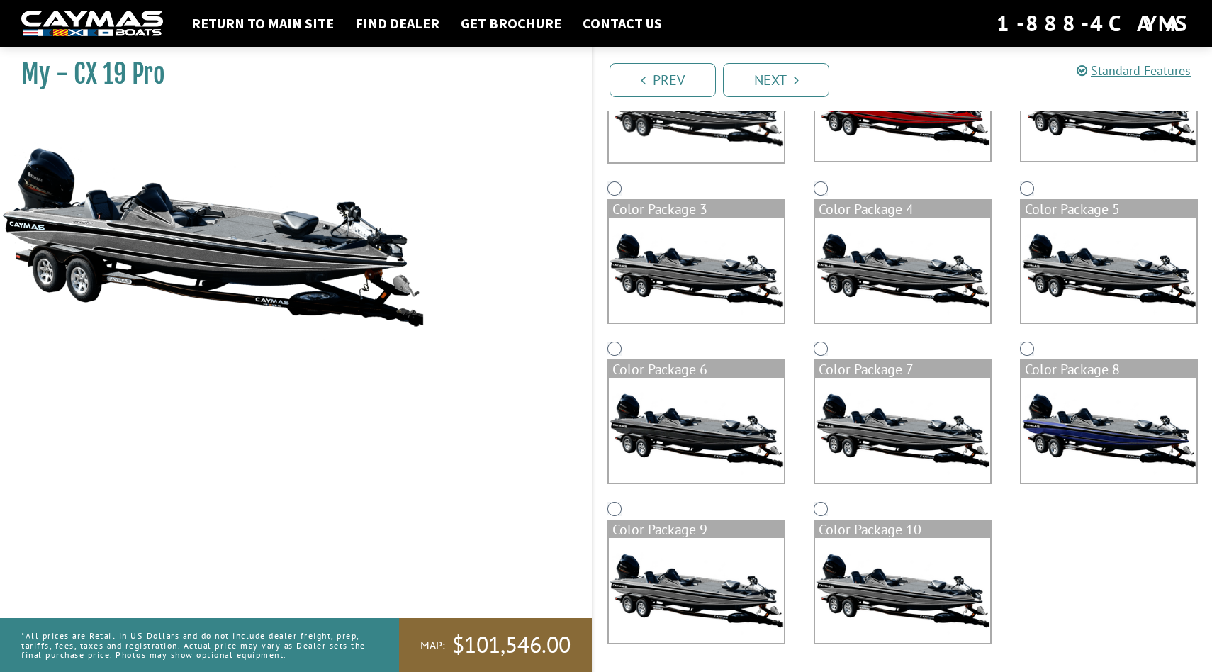
click at [825, 533] on div "Color Package 10" at bounding box center [902, 529] width 175 height 17
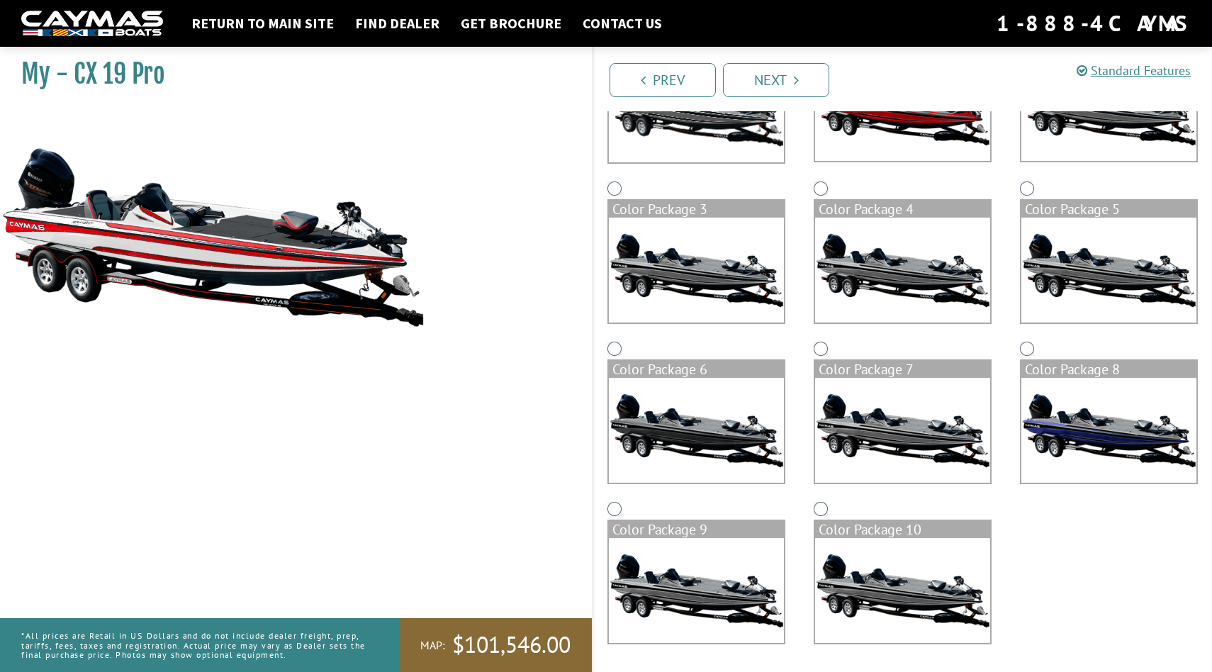
click at [651, 526] on div "Color Package 9" at bounding box center [696, 529] width 175 height 17
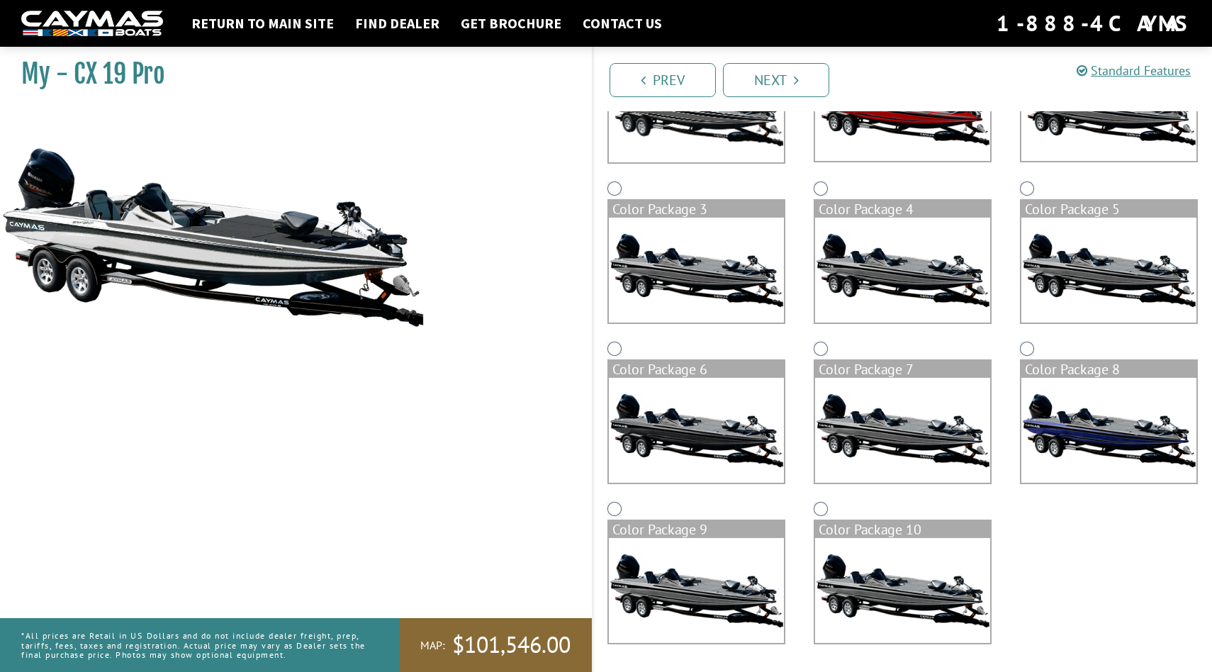
click at [638, 419] on img at bounding box center [696, 430] width 175 height 105
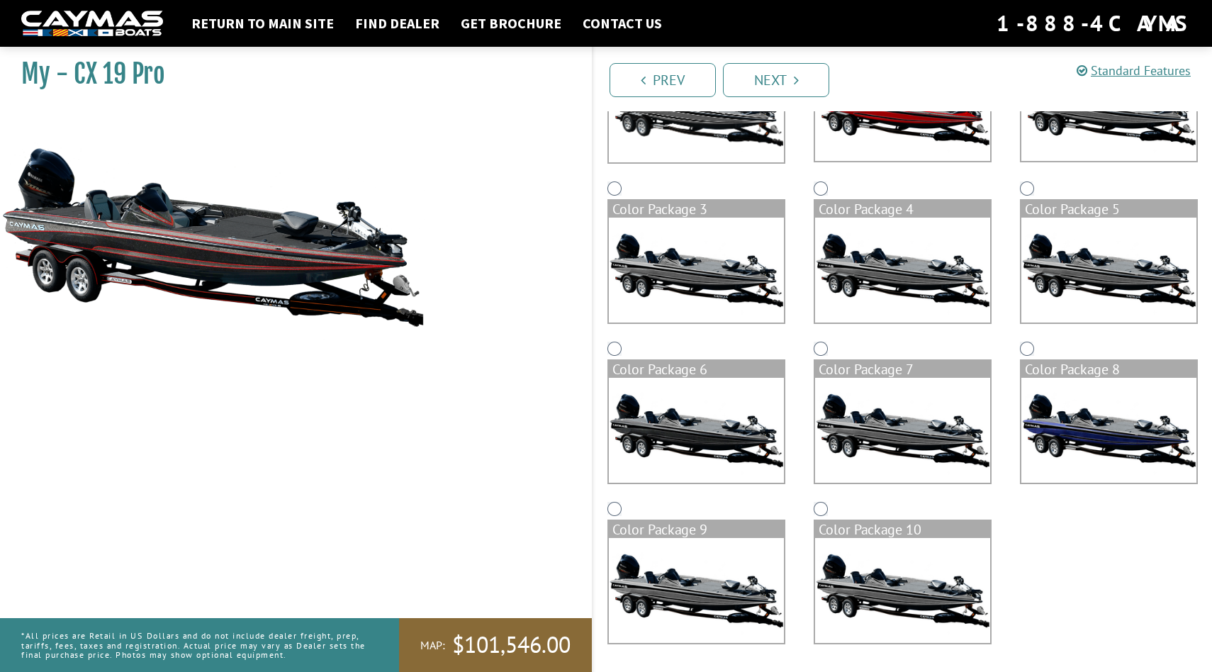
click at [930, 424] on img at bounding box center [902, 430] width 175 height 105
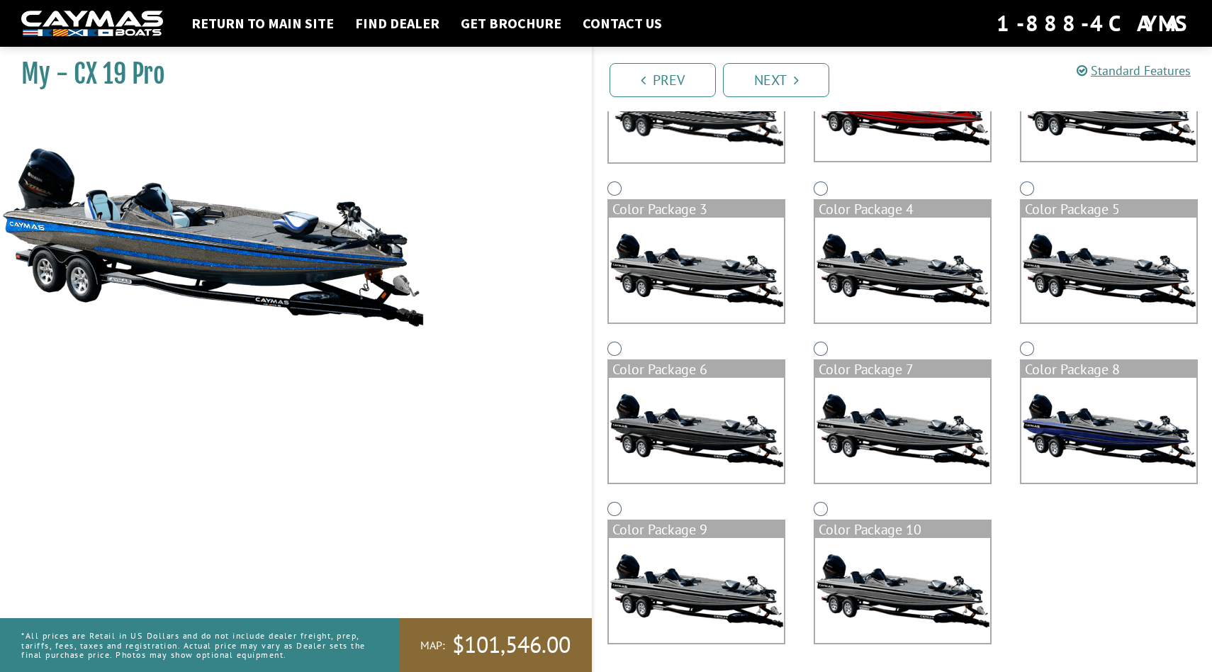
click at [1080, 327] on div "Color Package 5" at bounding box center [1109, 258] width 206 height 160
click at [1078, 404] on img at bounding box center [1108, 430] width 175 height 105
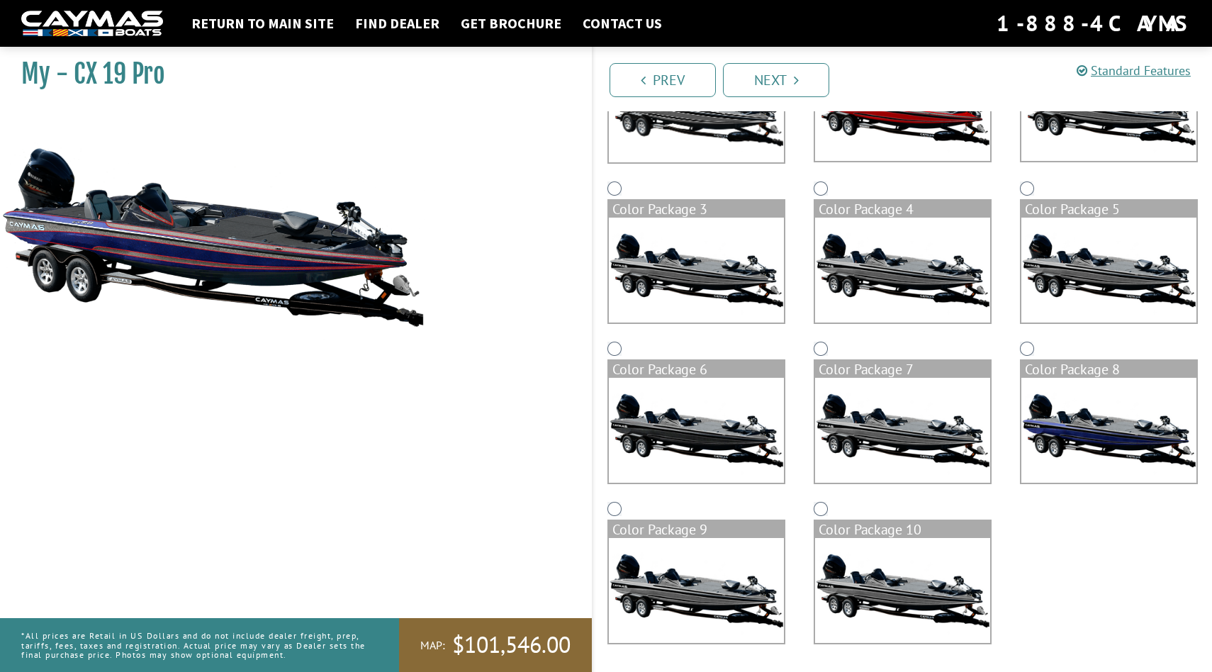
click at [1090, 275] on img at bounding box center [1108, 270] width 175 height 105
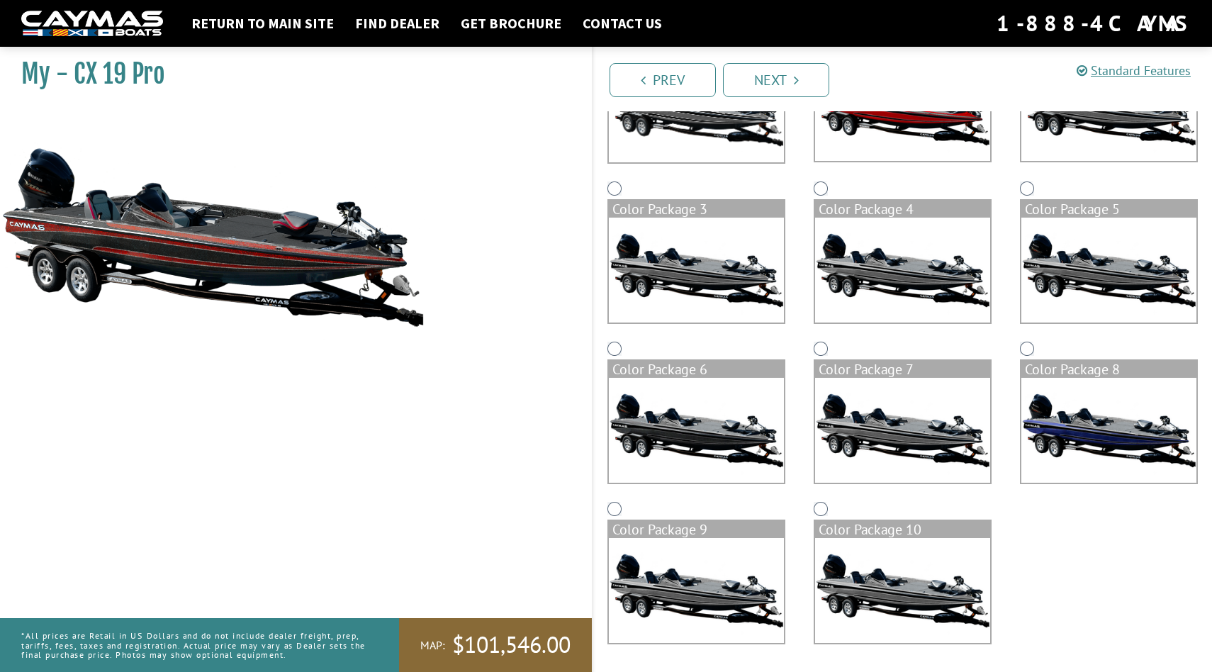
click at [998, 271] on div "Color Package 4" at bounding box center [902, 258] width 206 height 160
click at [930, 263] on img at bounding box center [902, 270] width 175 height 105
click at [727, 259] on img at bounding box center [696, 270] width 175 height 105
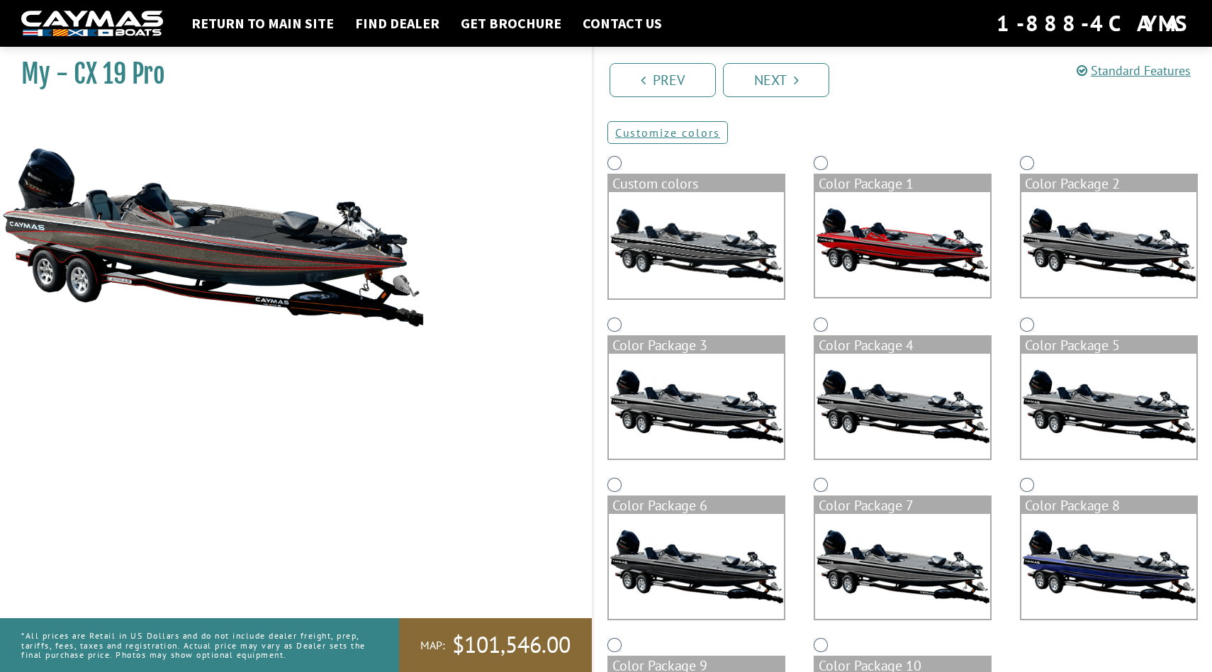
scroll to position [76, 0]
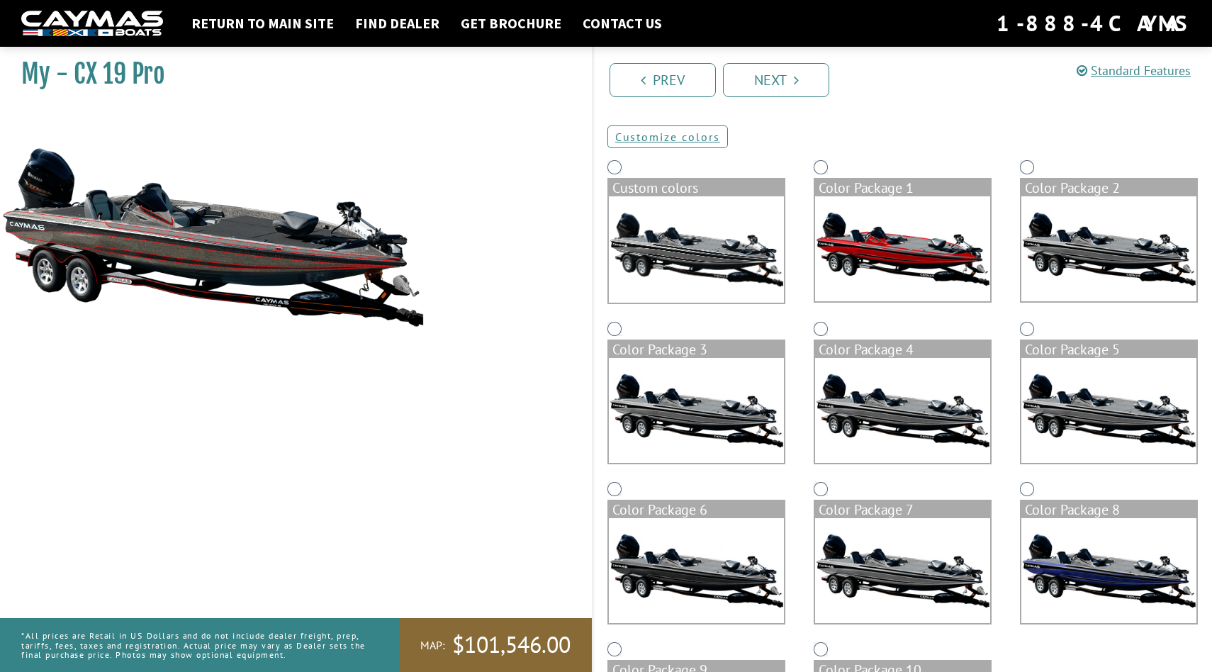
click at [727, 259] on img at bounding box center [696, 249] width 175 height 106
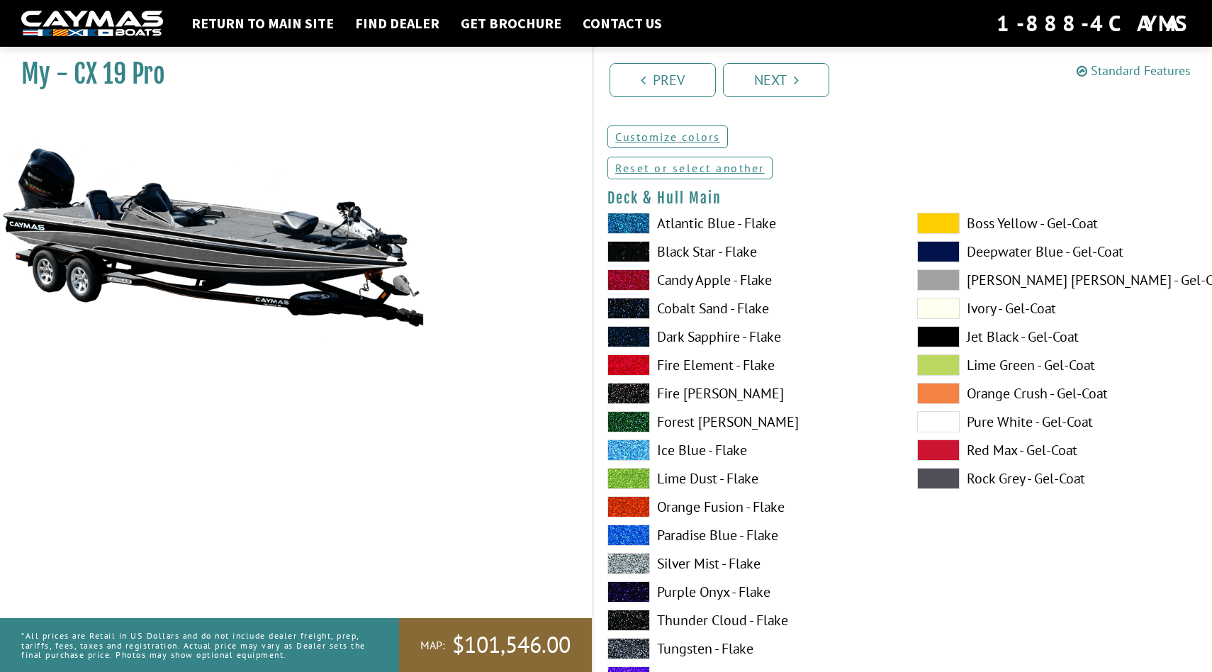
click at [1140, 77] on link "Standard Features" at bounding box center [1133, 70] width 114 height 16
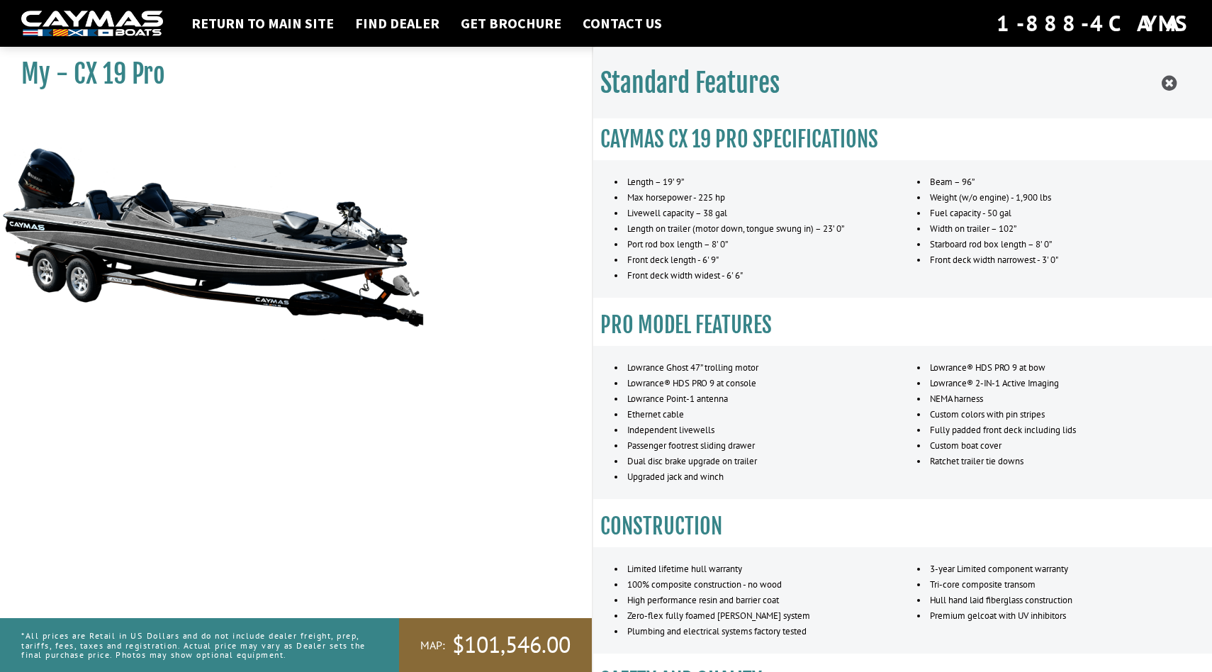
click at [1198, 62] on div "Standard Features" at bounding box center [902, 83] width 619 height 72
click at [1176, 80] on div "Standard Features" at bounding box center [902, 83] width 619 height 72
click at [1174, 83] on icon at bounding box center [1168, 83] width 15 height 18
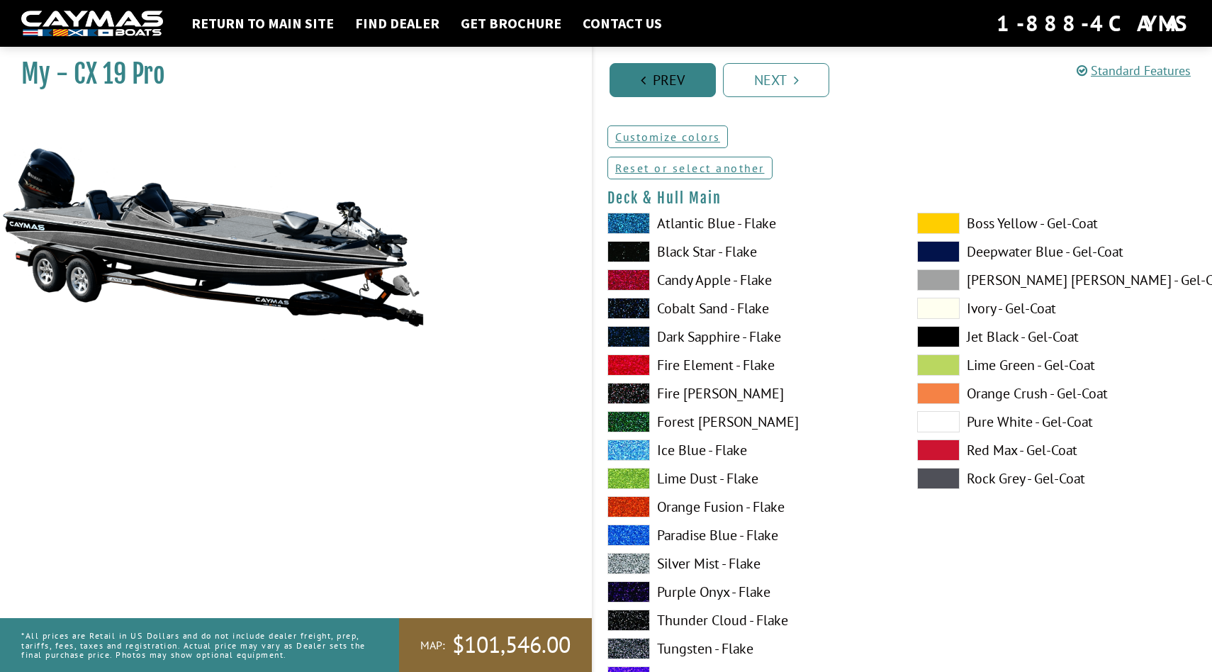
click at [673, 87] on link "Prev" at bounding box center [662, 80] width 106 height 34
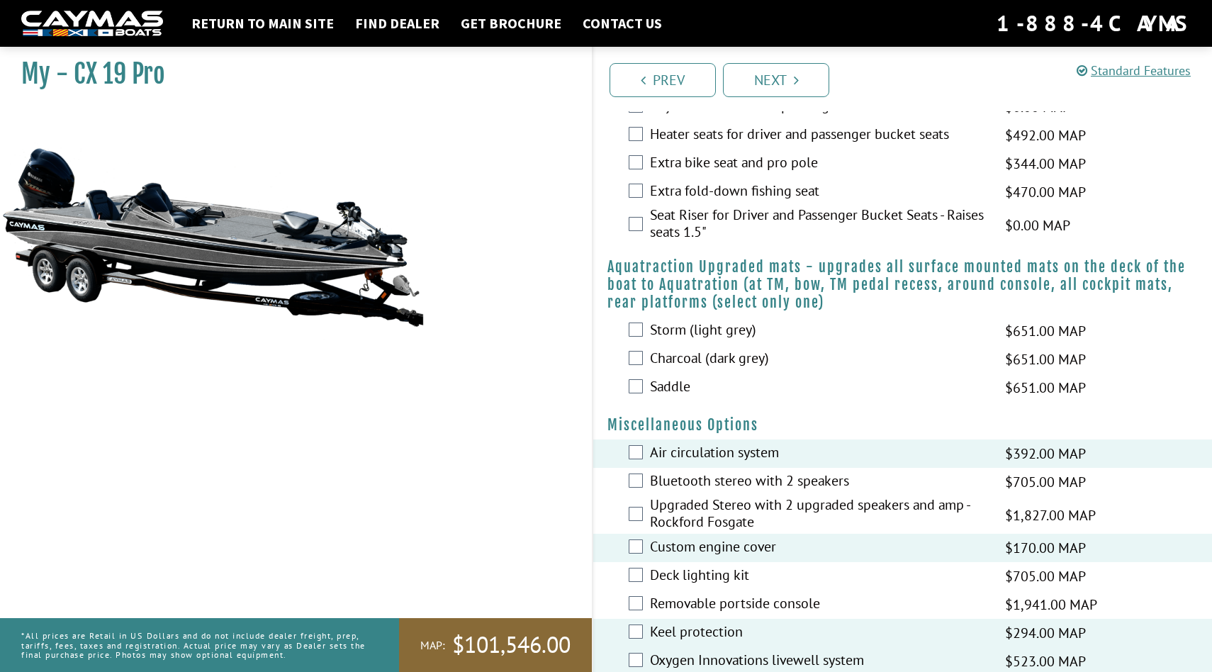
scroll to position [1529, 0]
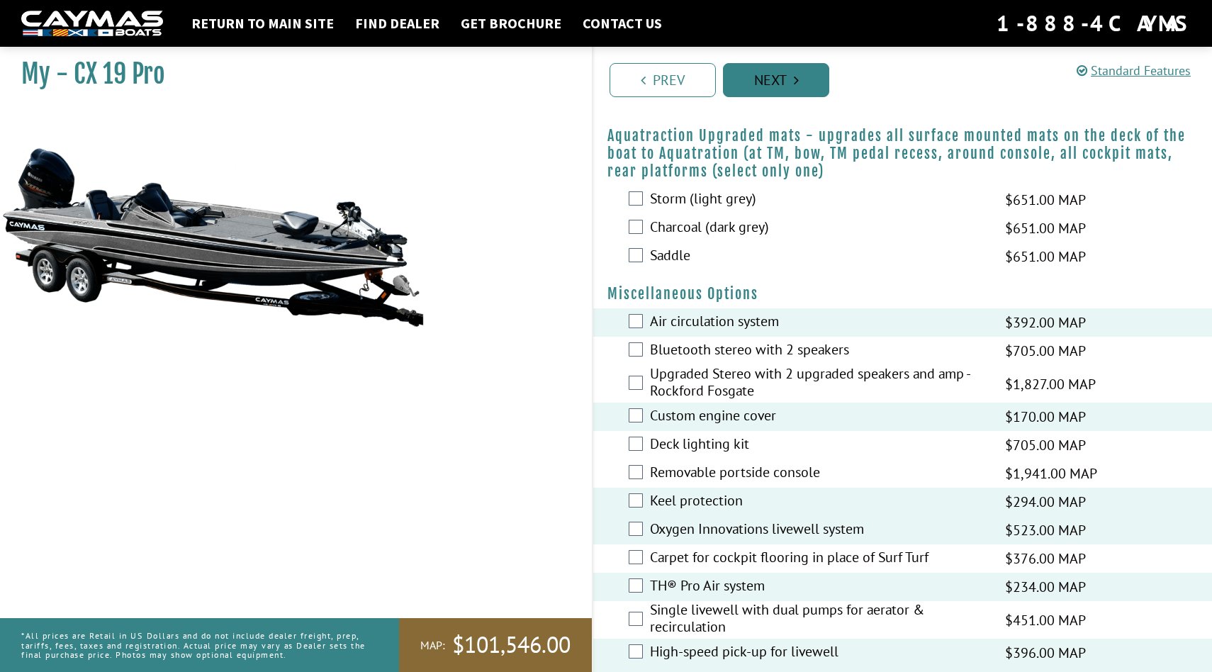
click at [767, 81] on link "Next" at bounding box center [776, 80] width 106 height 34
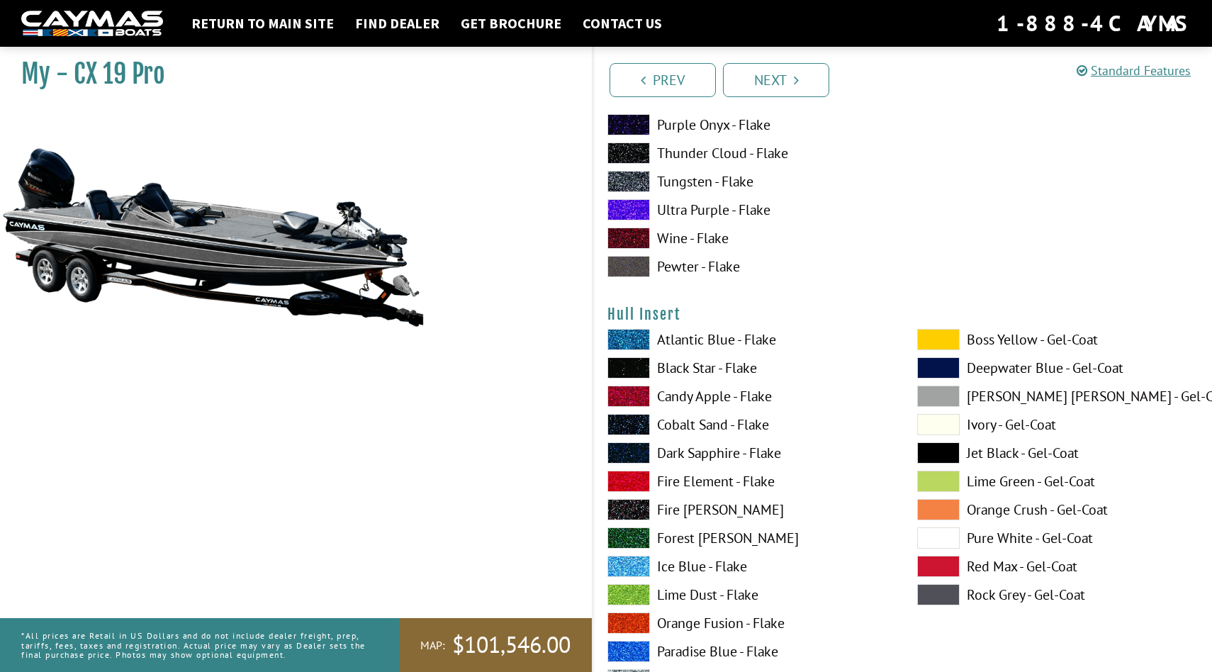
scroll to position [6755, 0]
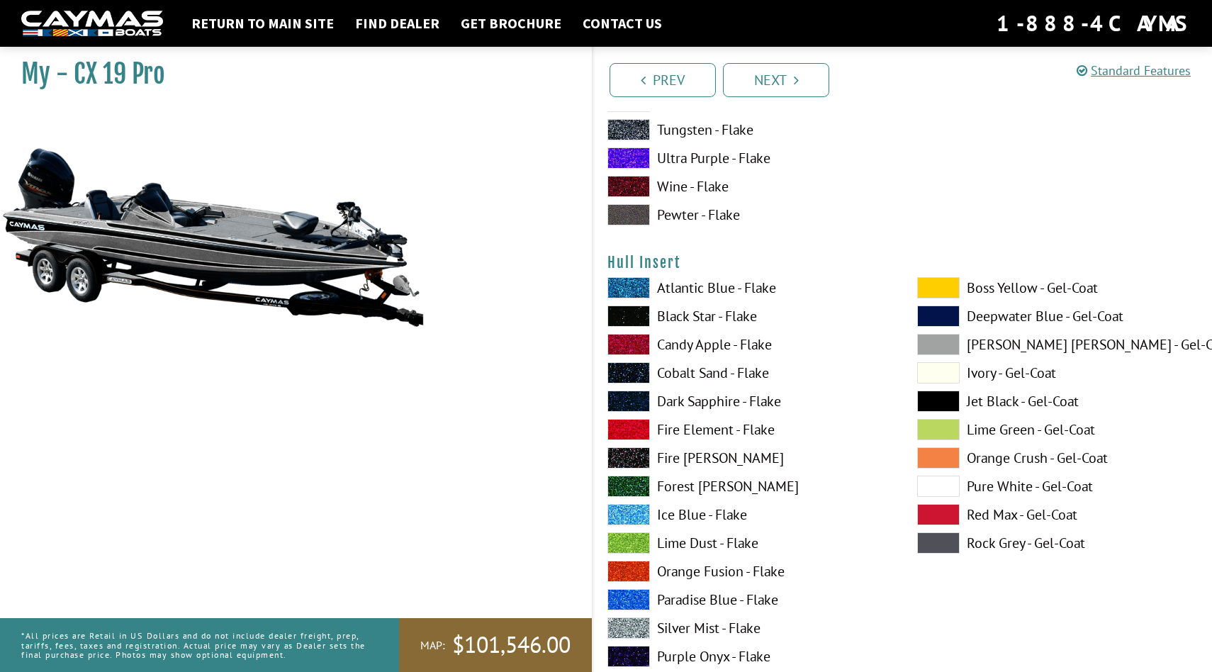
click at [722, 288] on label "Atlantic Blue - Flake" at bounding box center [747, 287] width 281 height 21
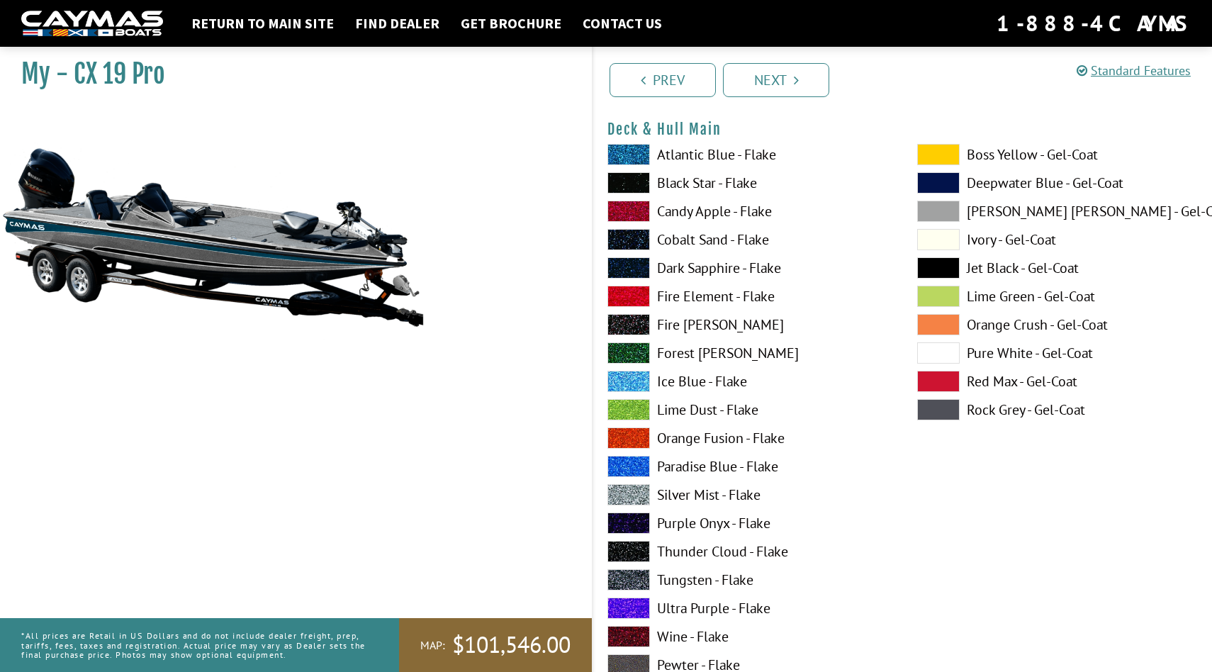
scroll to position [0, 0]
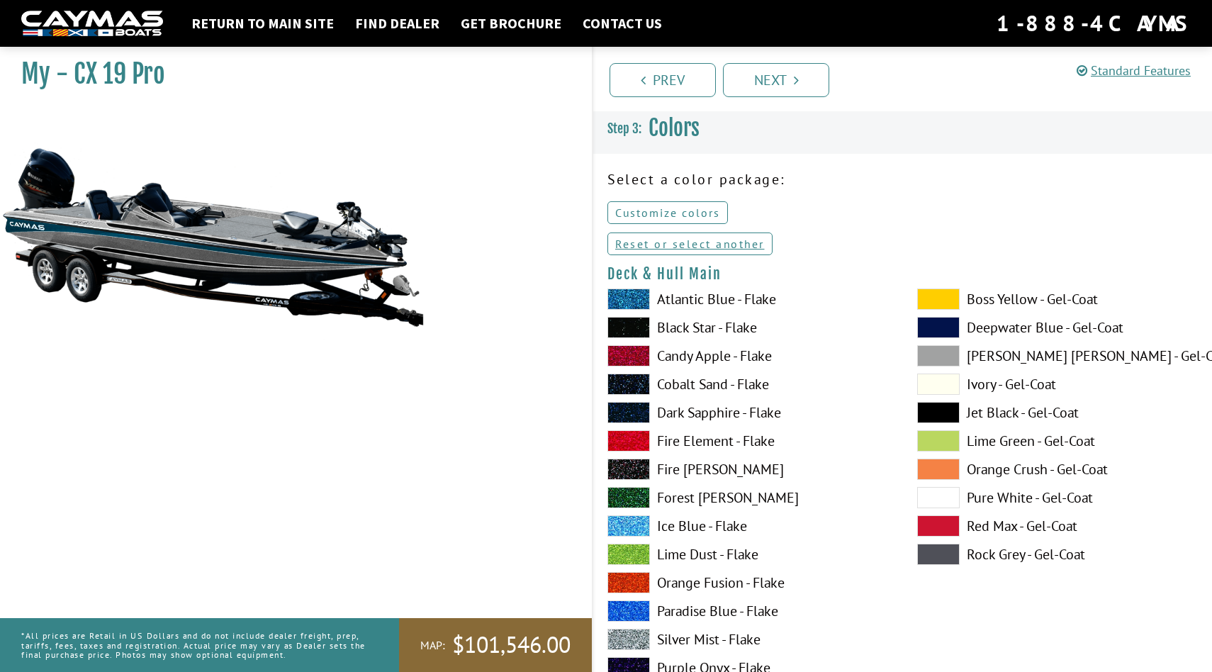
click at [700, 215] on link "Customize colors" at bounding box center [667, 212] width 120 height 23
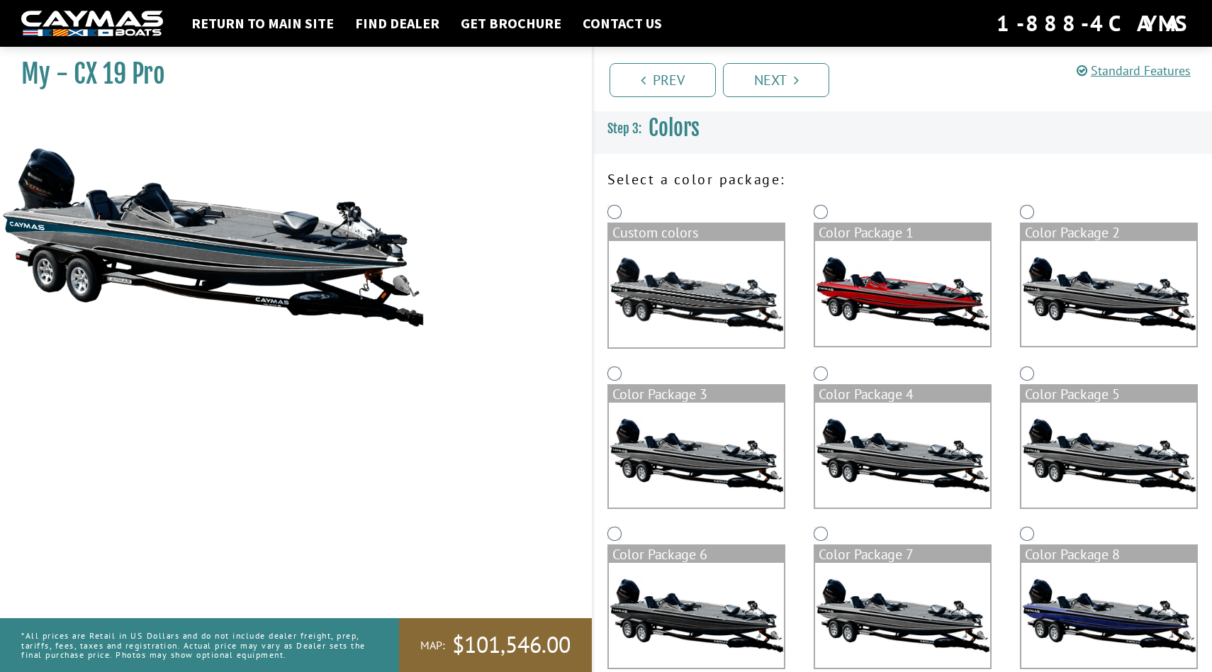
click at [846, 249] on img at bounding box center [902, 293] width 175 height 105
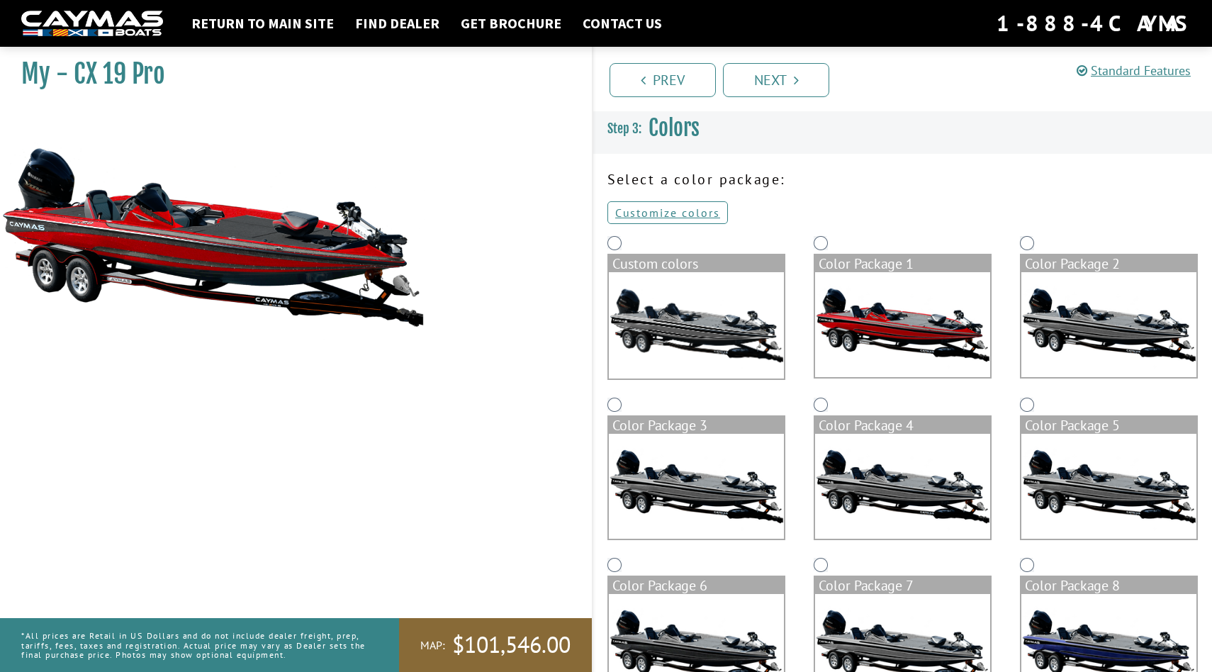
click at [726, 478] on img at bounding box center [696, 486] width 175 height 105
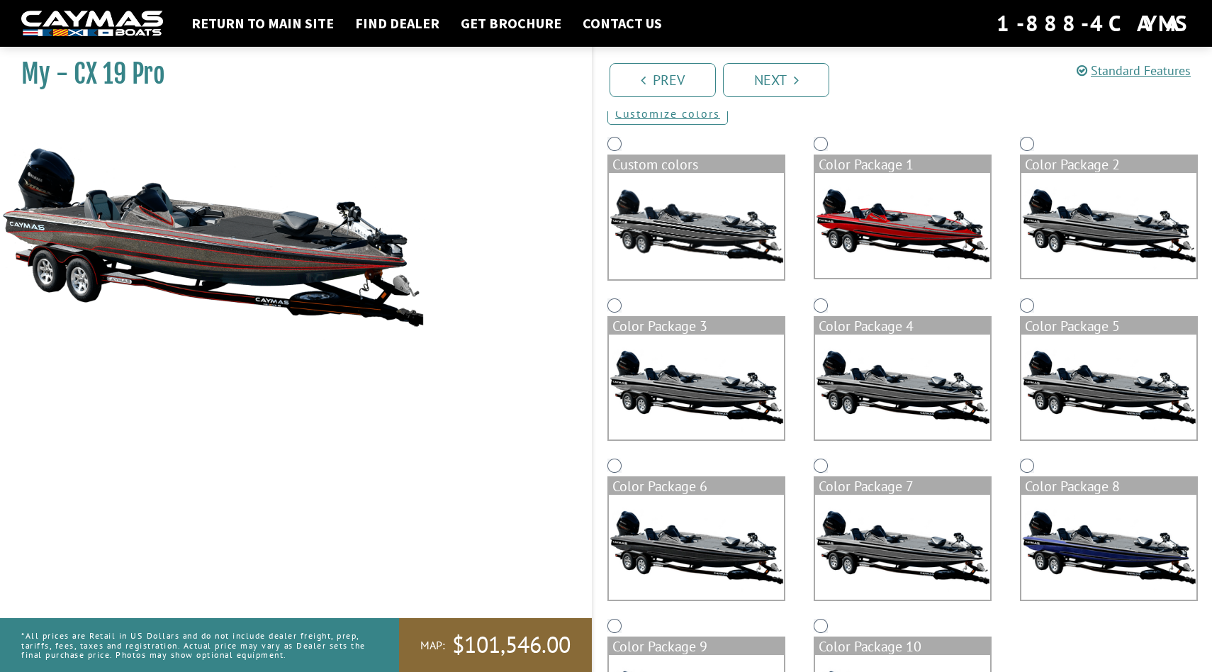
scroll to position [169, 0]
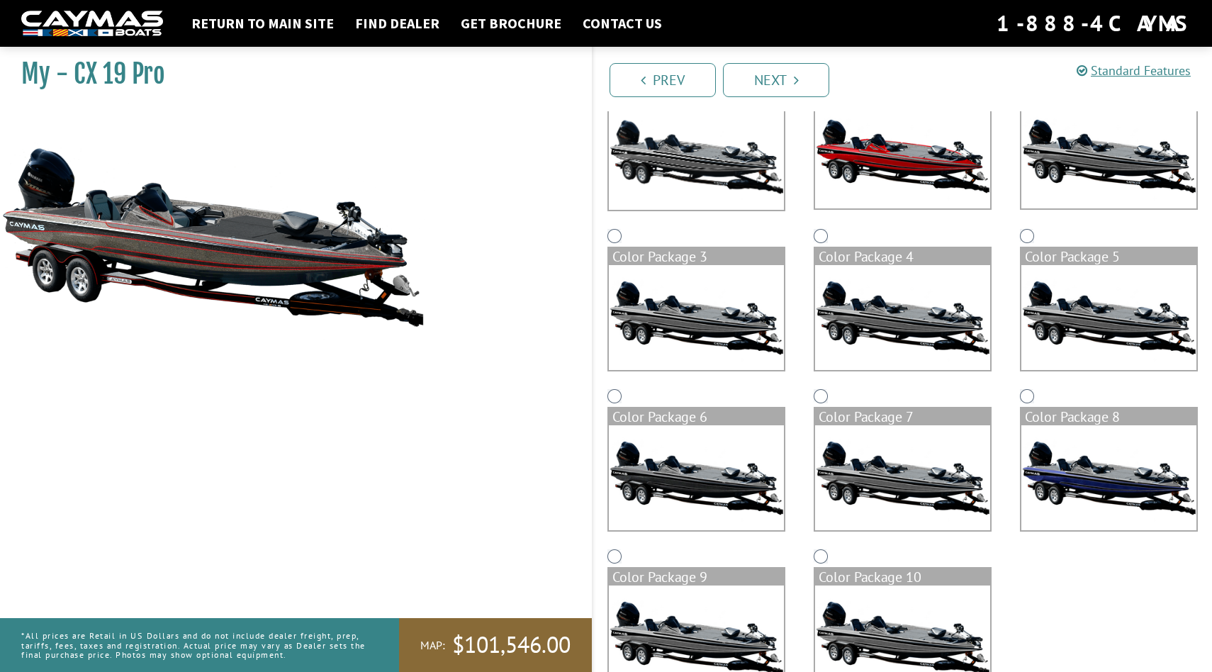
click at [722, 481] on img at bounding box center [696, 477] width 175 height 105
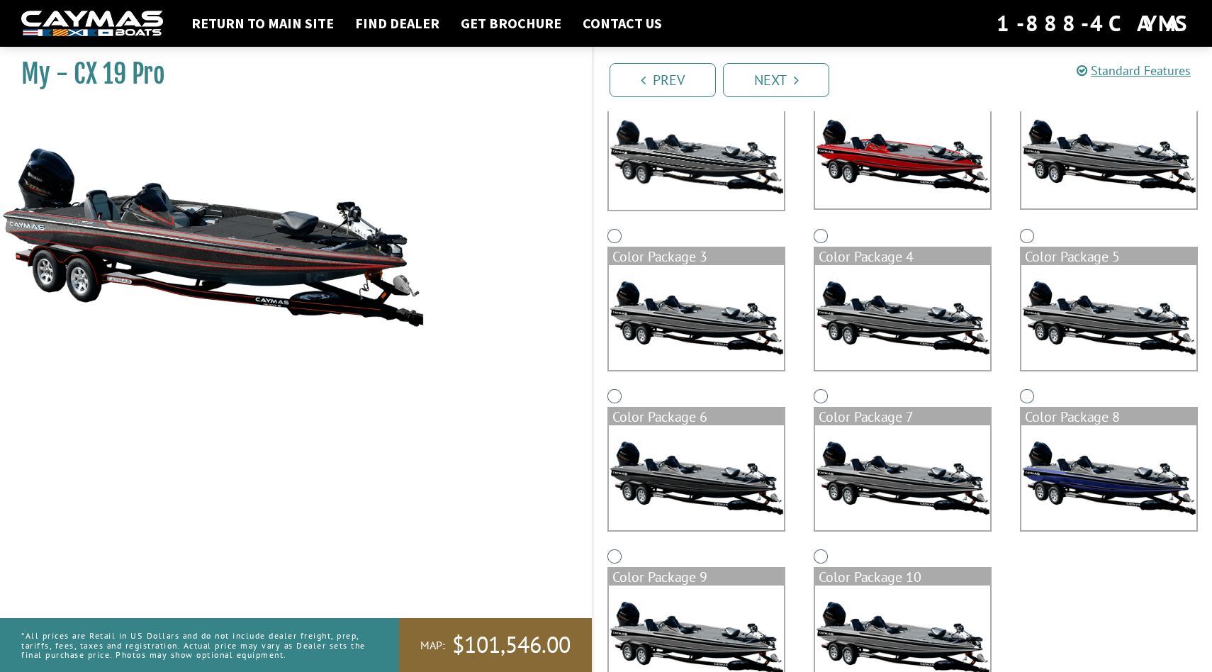
click at [731, 609] on img at bounding box center [696, 637] width 175 height 105
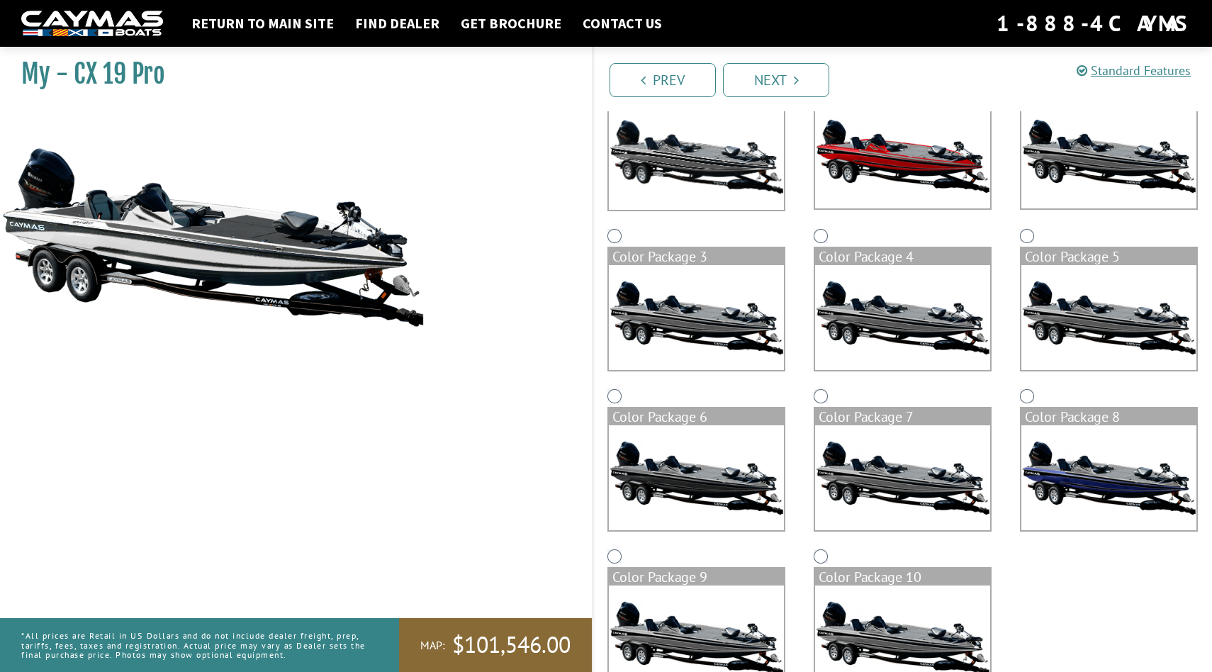
click at [853, 620] on img at bounding box center [902, 637] width 175 height 105
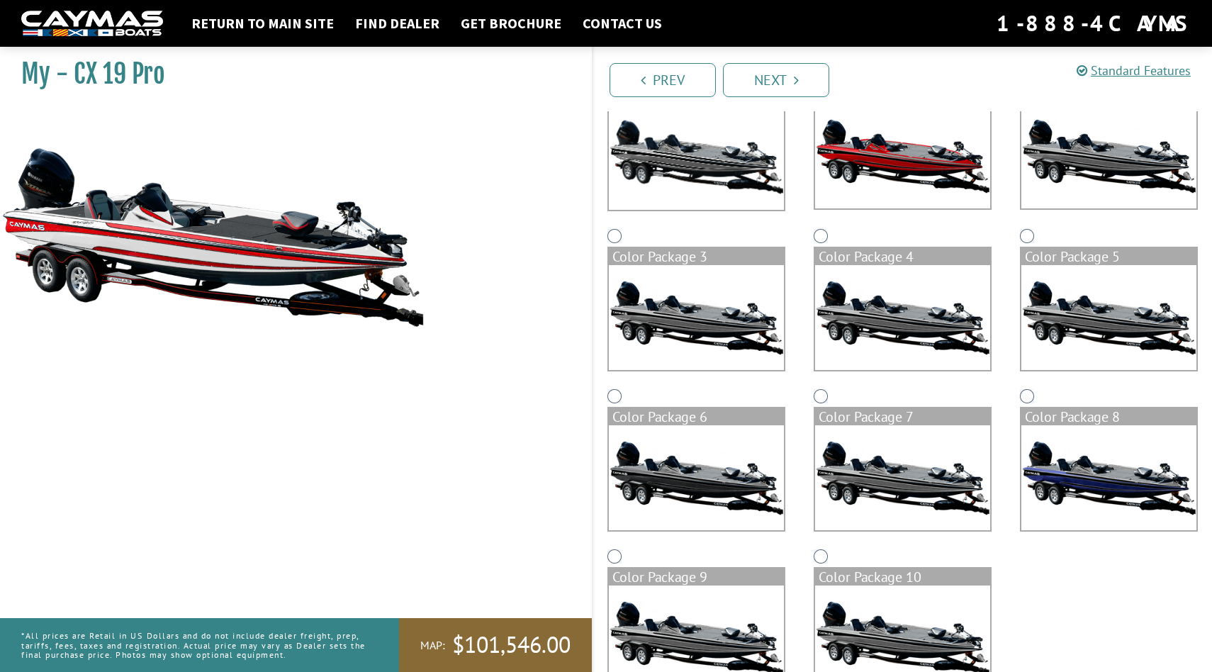
click at [849, 517] on img at bounding box center [902, 477] width 175 height 105
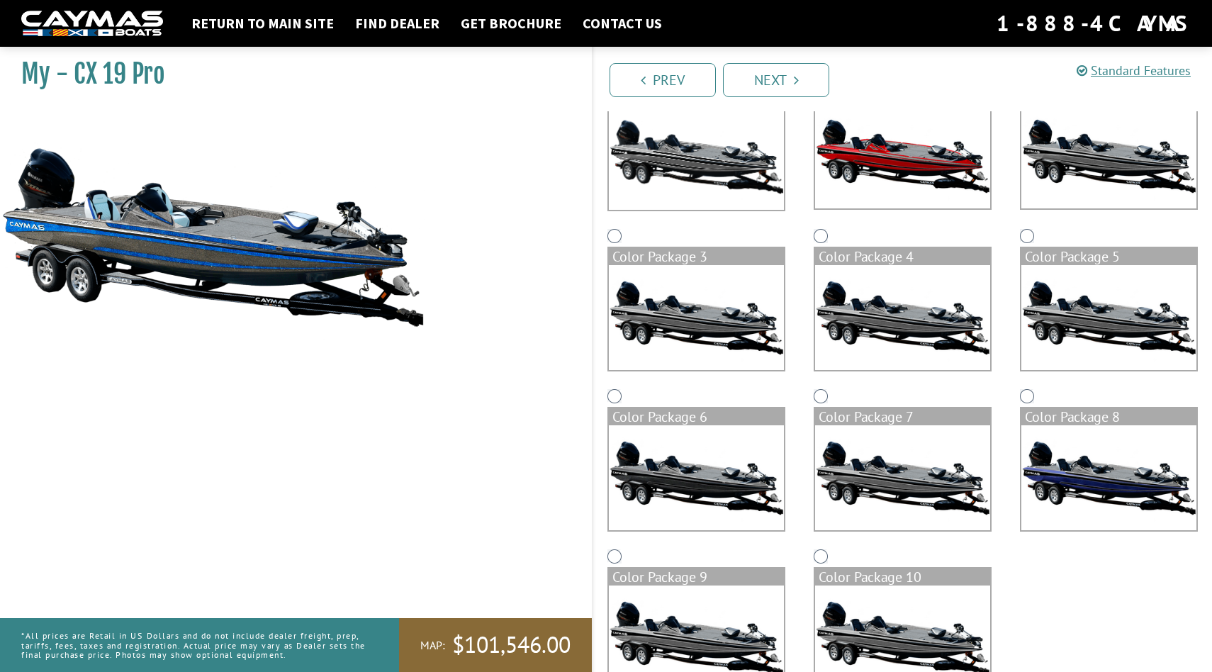
click at [742, 489] on img at bounding box center [696, 477] width 175 height 105
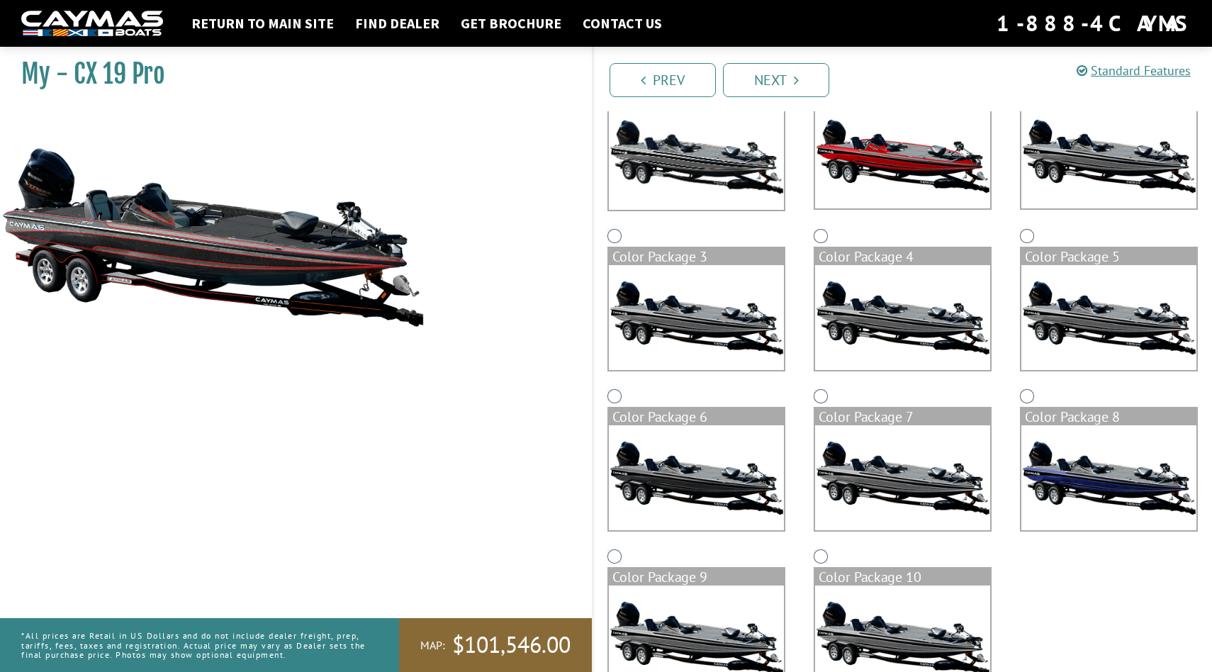
click at [920, 466] on img at bounding box center [902, 477] width 175 height 105
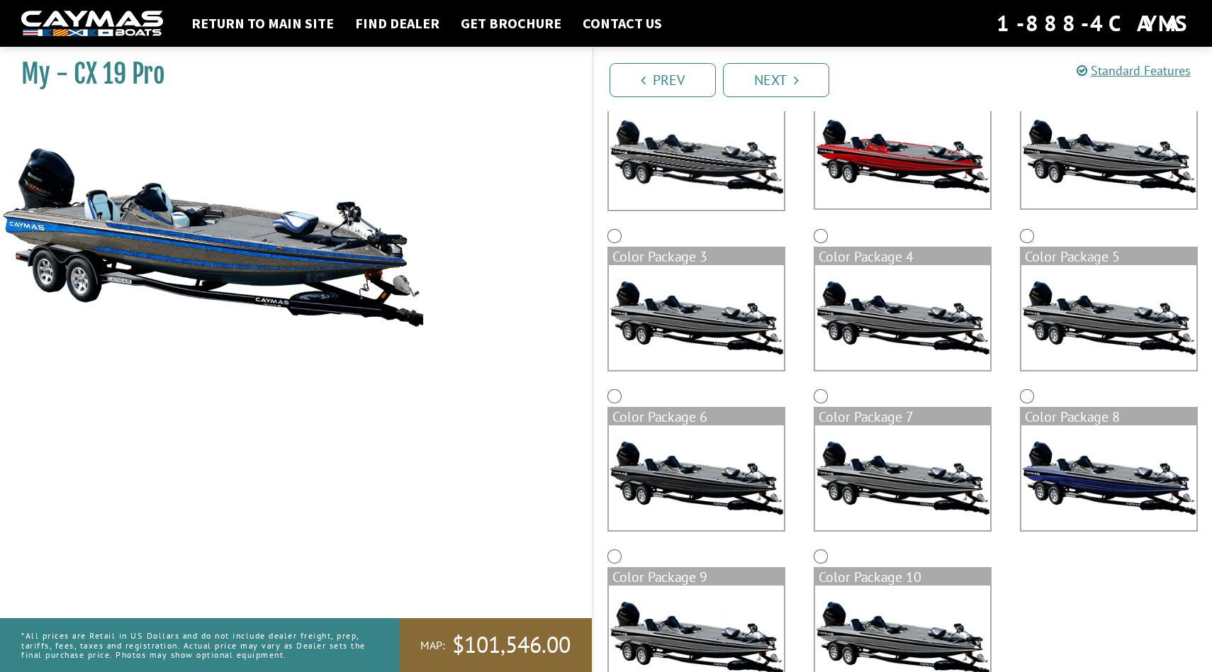
scroll to position [0, 0]
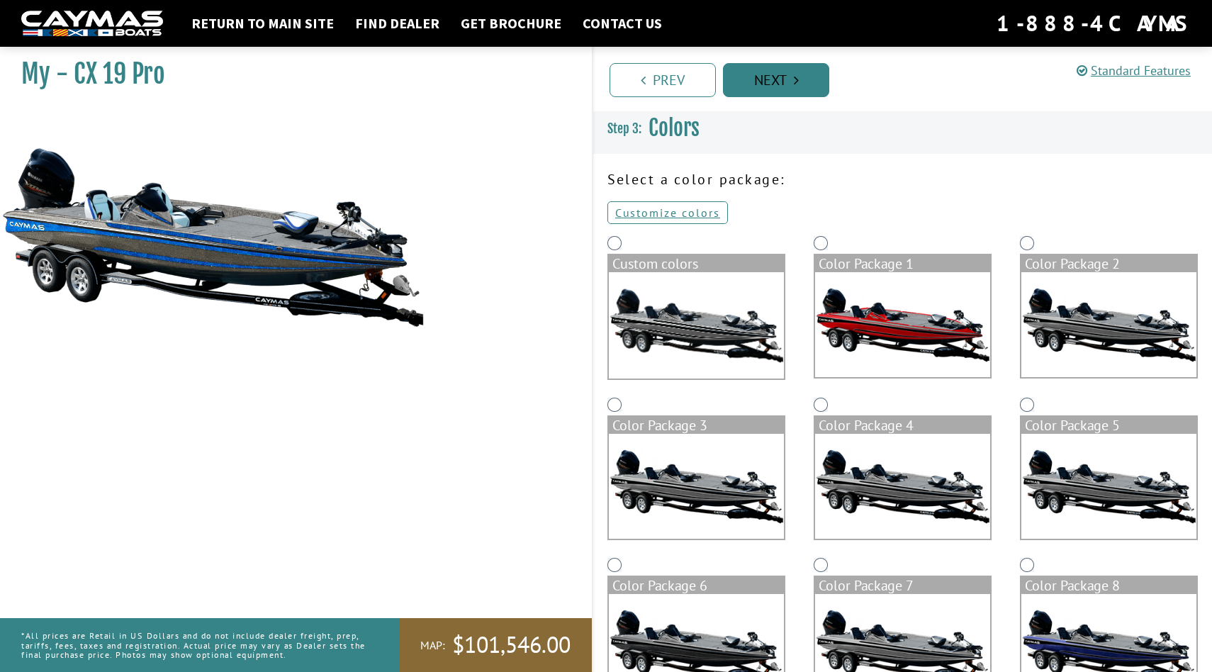
click at [788, 94] on link "Next" at bounding box center [776, 80] width 106 height 34
